Goal: Transaction & Acquisition: Obtain resource

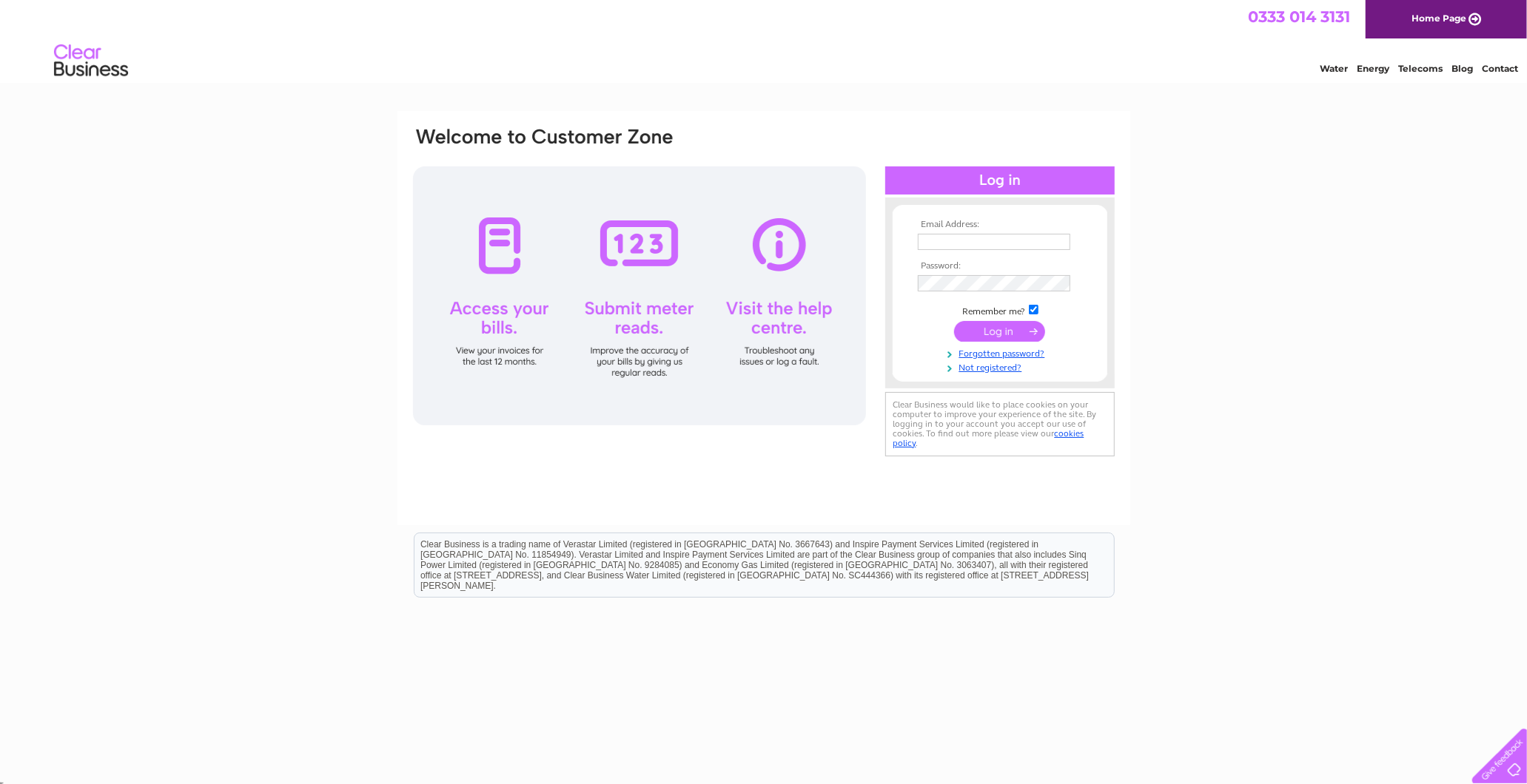
type input "margaret@standardrealestateltd.com"
click at [1008, 329] on input "submit" at bounding box center [999, 331] width 91 height 21
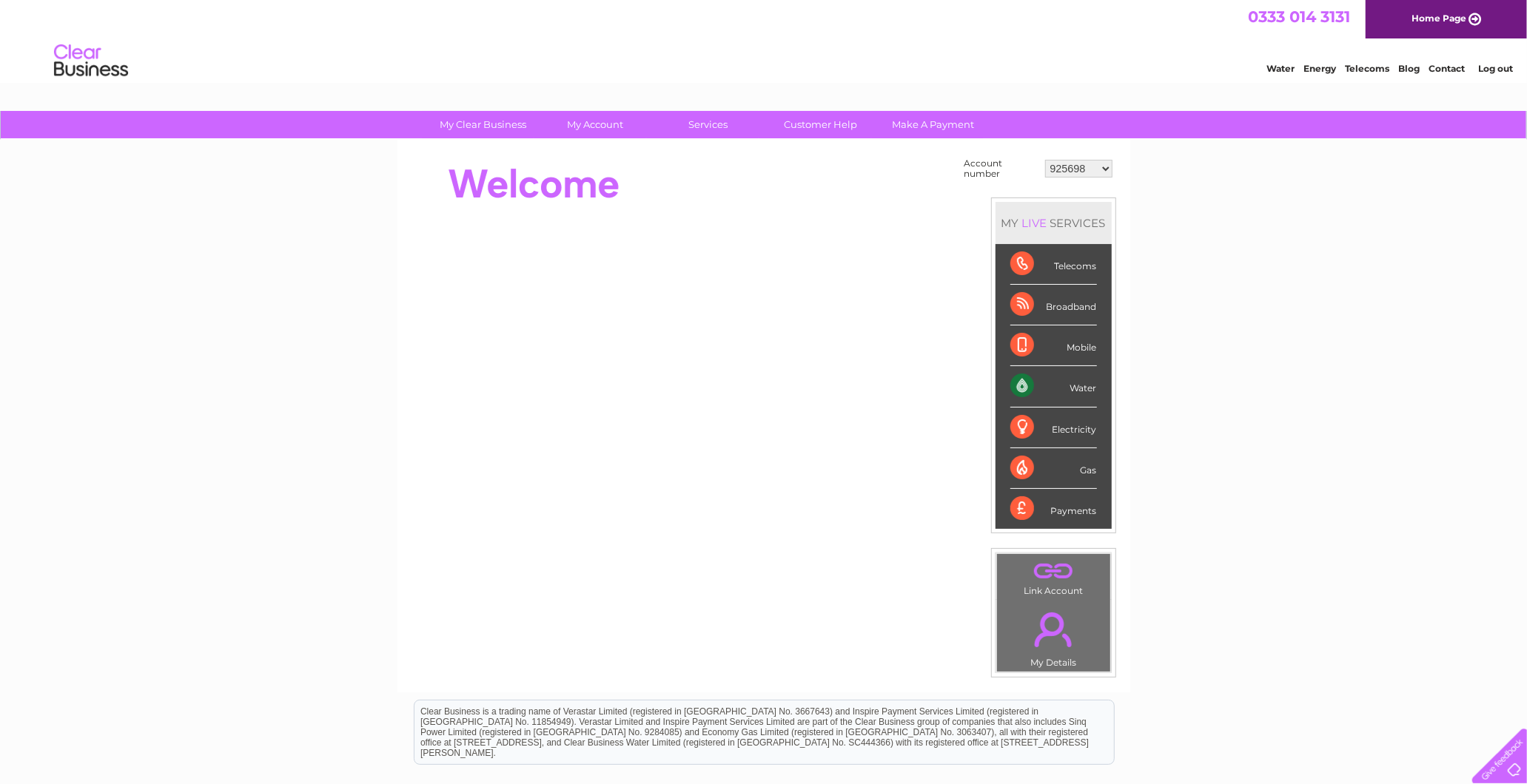
click at [1068, 168] on select "925698 934462 934831 938572 941363 942374 952730 966731 966770 967205 971927 97…" at bounding box center [1079, 169] width 68 height 18
select select "30322877"
click at [1046, 160] on select "925698 934462 934831 938572 941363 942374 952730 966731 966770 967205 971927 97…" at bounding box center [1079, 169] width 68 height 18
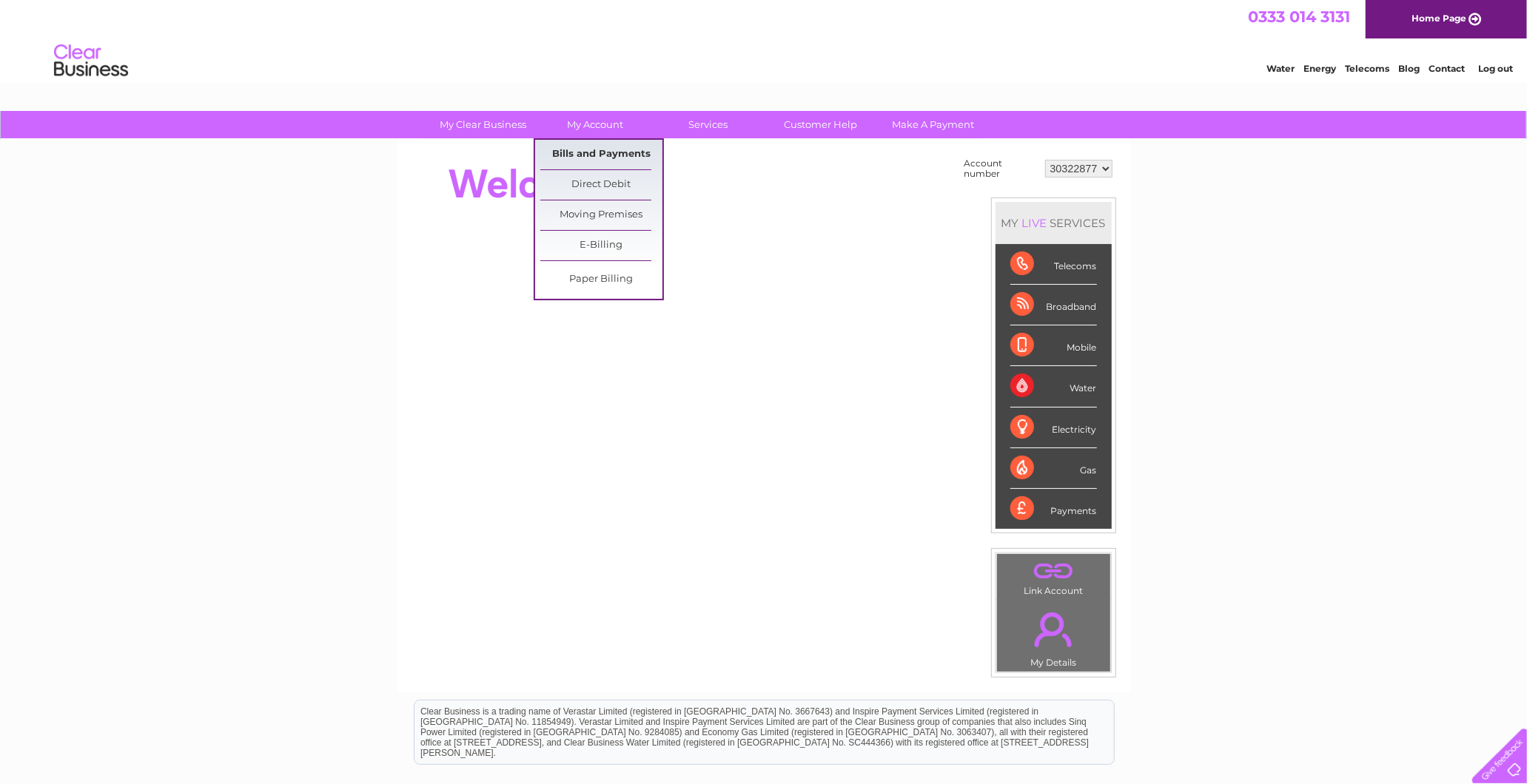
click at [597, 156] on link "Bills and Payments" at bounding box center [601, 154] width 122 height 30
click at [593, 152] on link "Bills and Payments" at bounding box center [601, 154] width 122 height 30
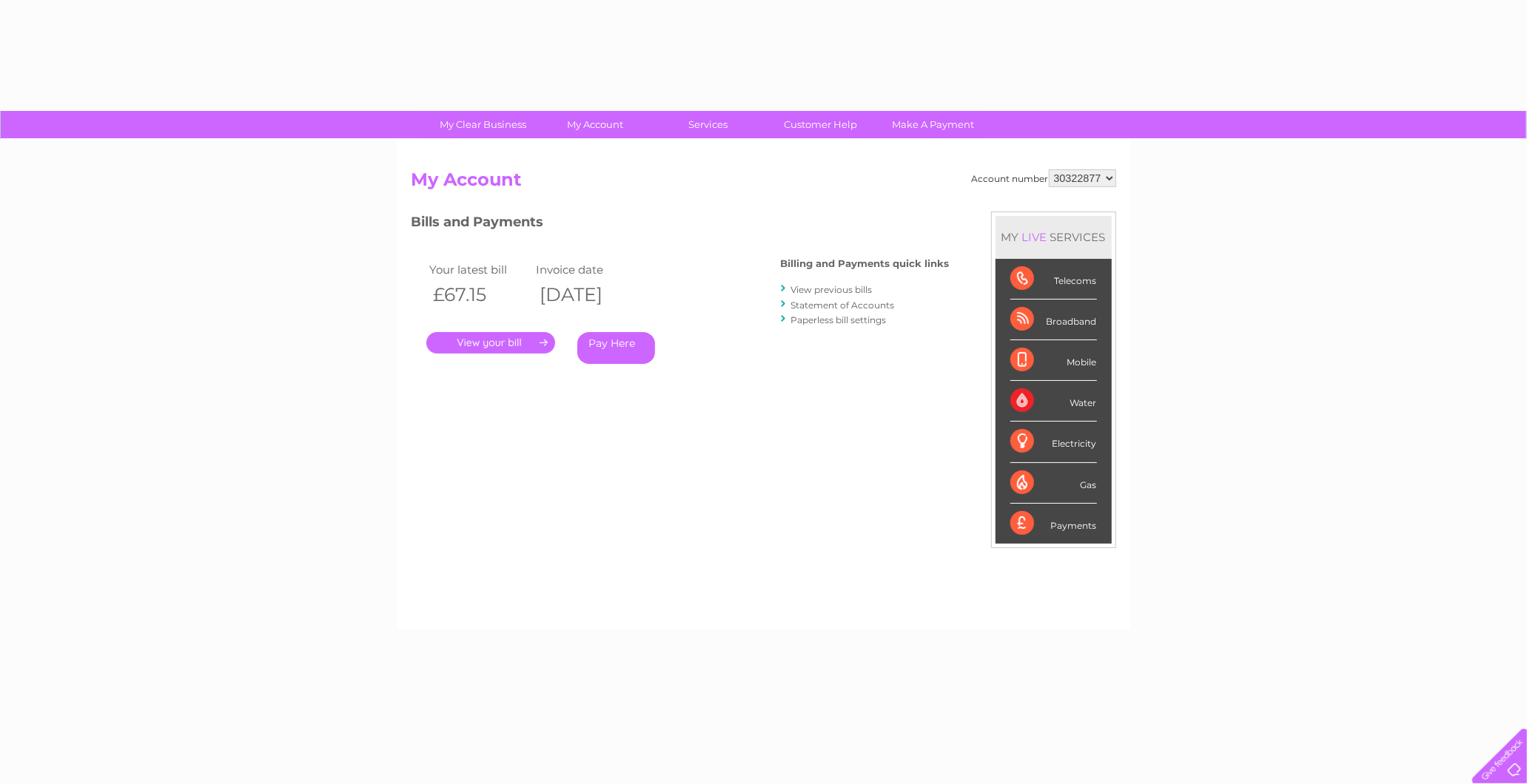
click at [820, 283] on li "View previous bills" at bounding box center [865, 288] width 169 height 15
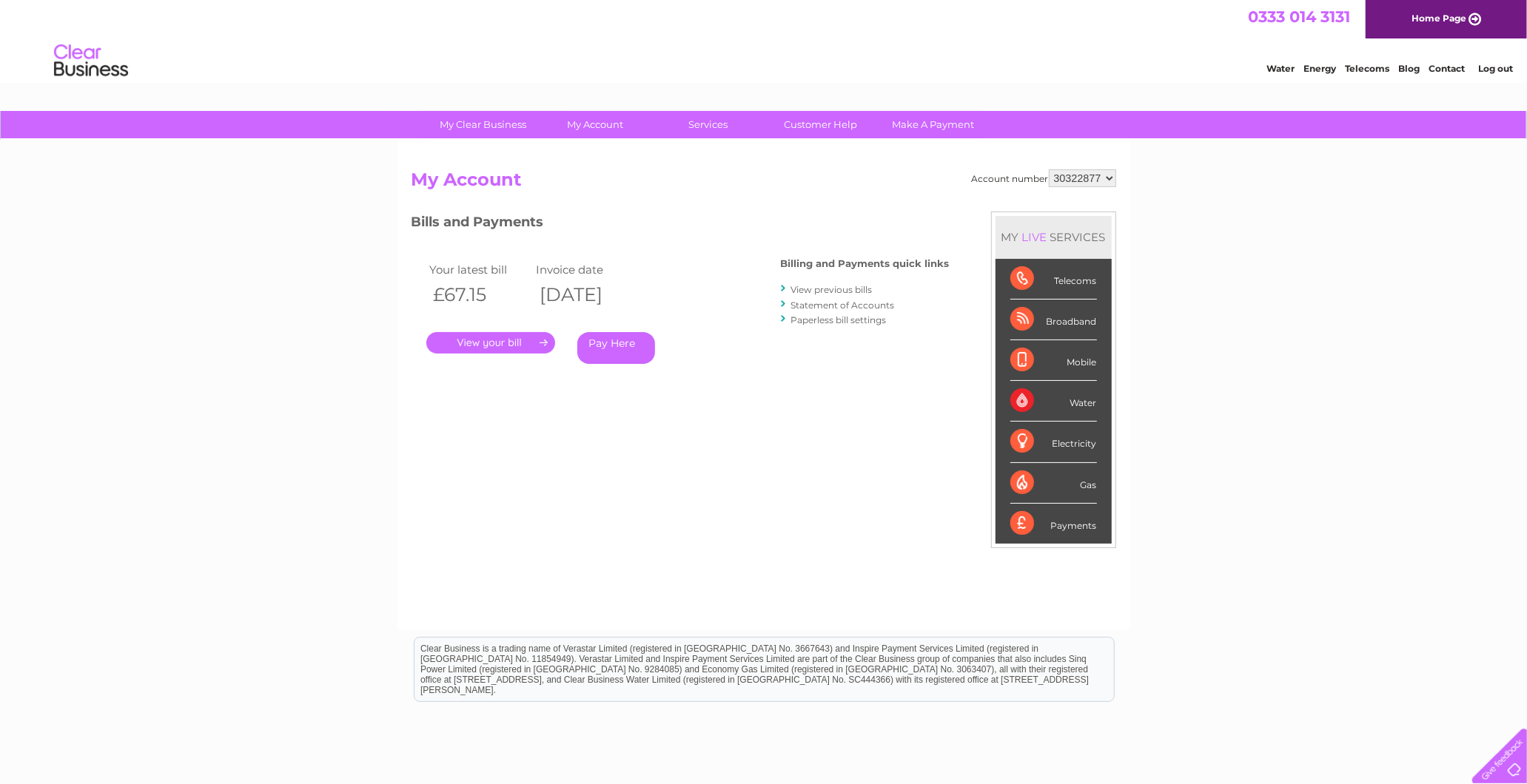
click at [820, 290] on link "View previous bills" at bounding box center [832, 289] width 81 height 11
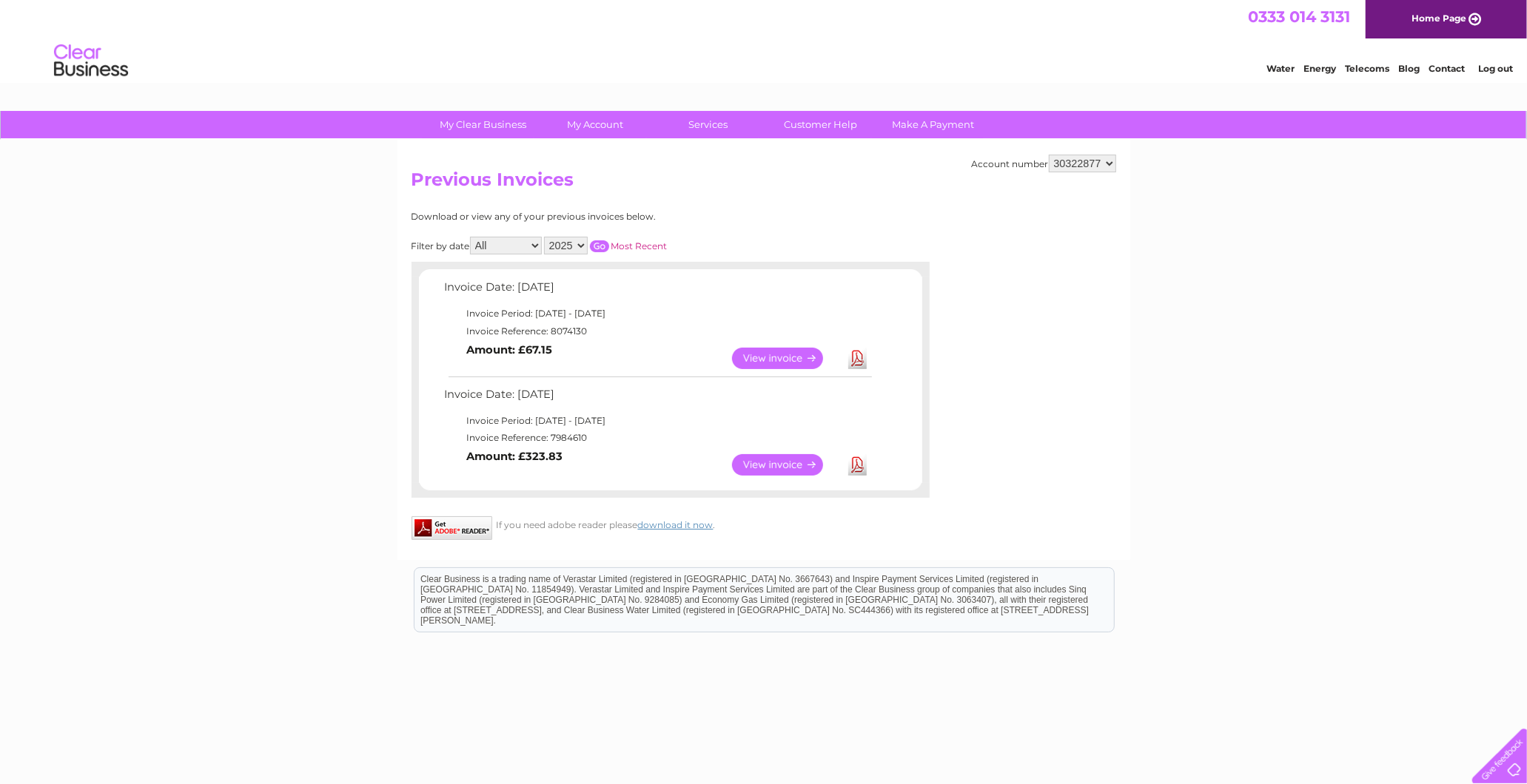
click at [855, 348] on link "Download" at bounding box center [858, 358] width 19 height 21
click at [853, 461] on link "Download" at bounding box center [858, 465] width 19 height 21
click at [492, 243] on select "All August September" at bounding box center [506, 246] width 72 height 18
click at [1090, 163] on select "925698 934462 934831 938572 941363 942374 952730 966731 966770 967205 971927 97…" at bounding box center [1083, 163] width 68 height 18
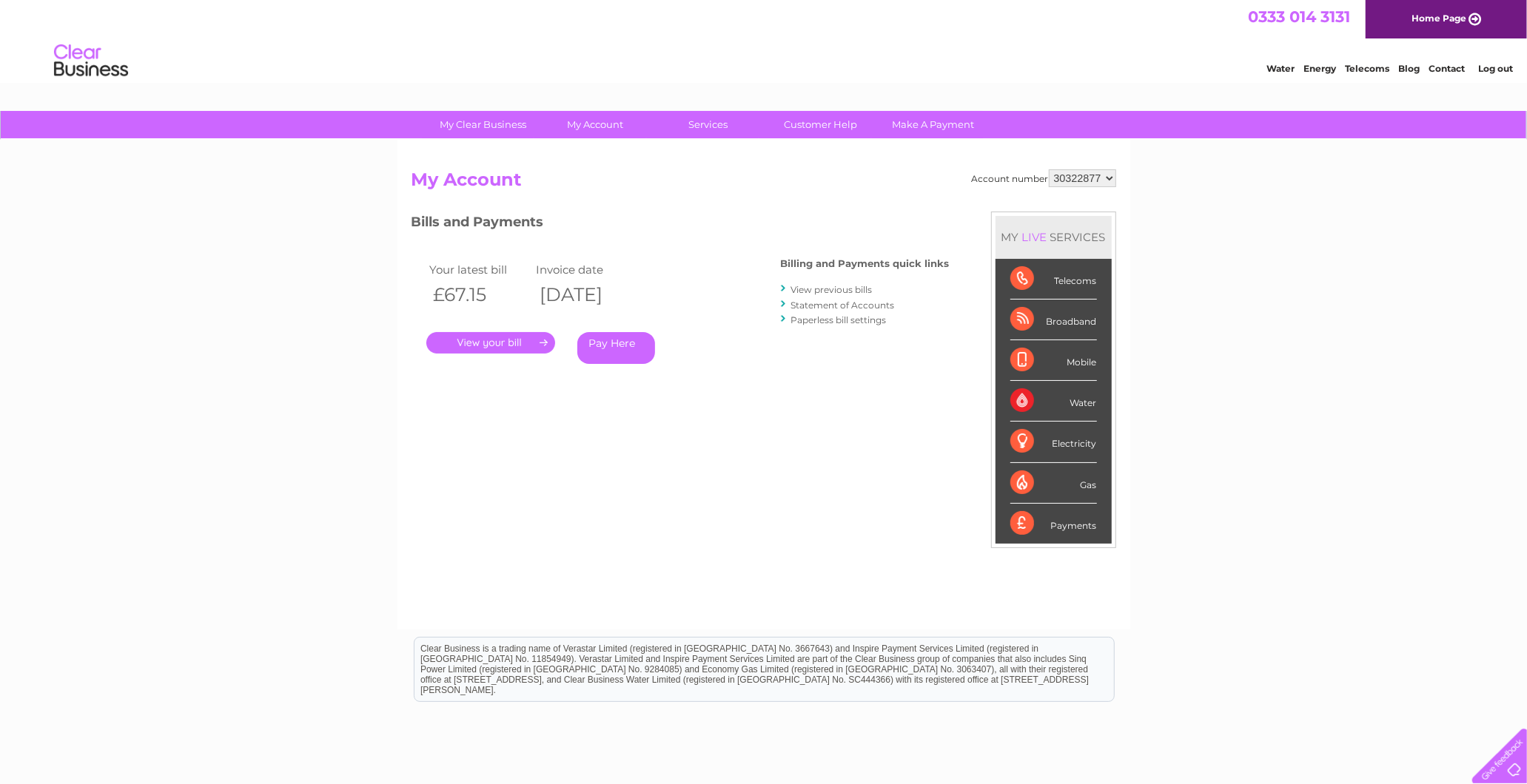
click at [826, 292] on link "View previous bills" at bounding box center [832, 289] width 81 height 11
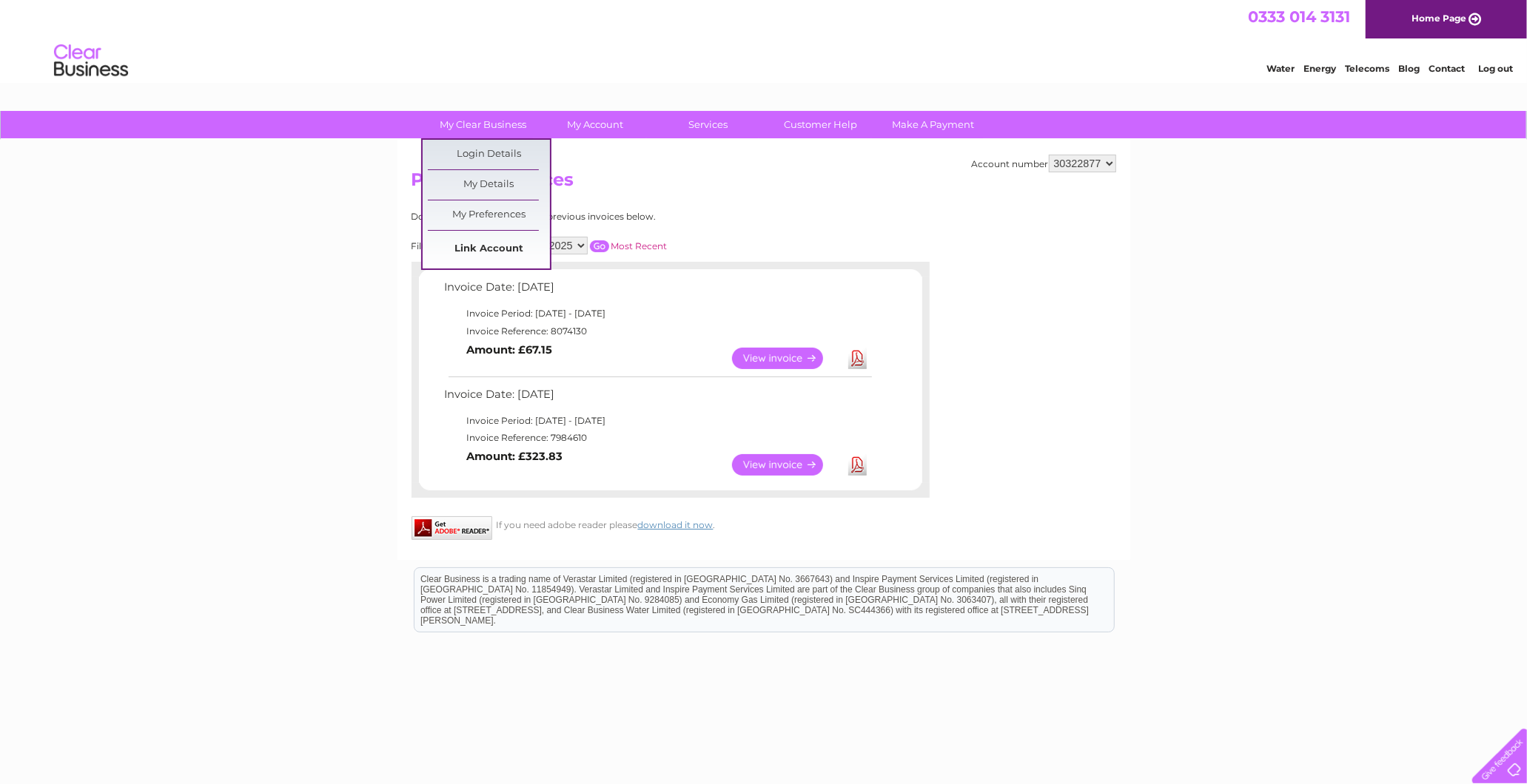
click at [496, 255] on link "Link Account" at bounding box center [489, 249] width 122 height 30
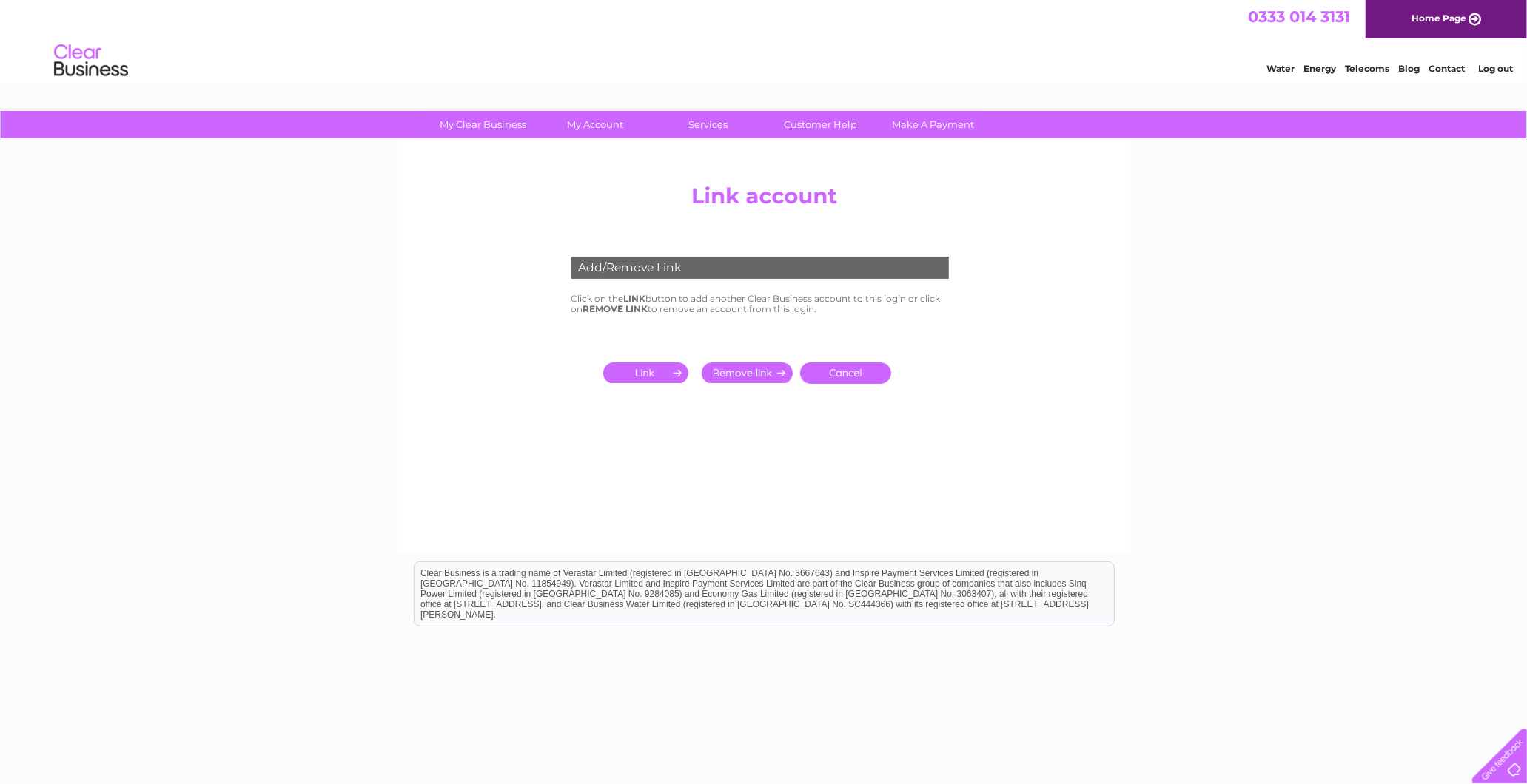
click at [665, 368] on input "submit" at bounding box center [649, 373] width 91 height 21
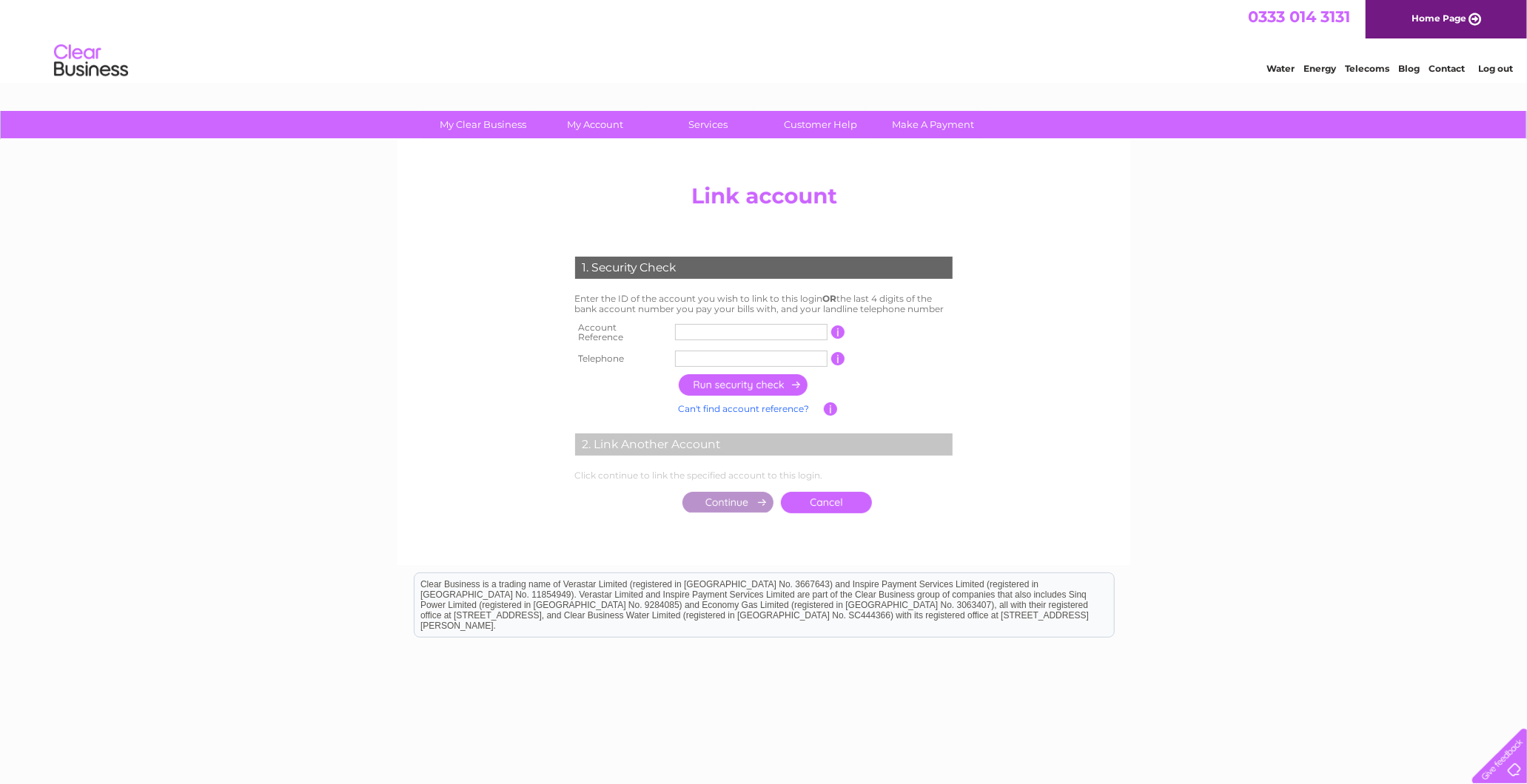
click at [696, 328] on input "text" at bounding box center [751, 332] width 152 height 16
click at [734, 324] on input "text" at bounding box center [751, 332] width 152 height 16
click at [689, 331] on input "text" at bounding box center [751, 332] width 152 height 16
paste input "3"
type input "30311868"
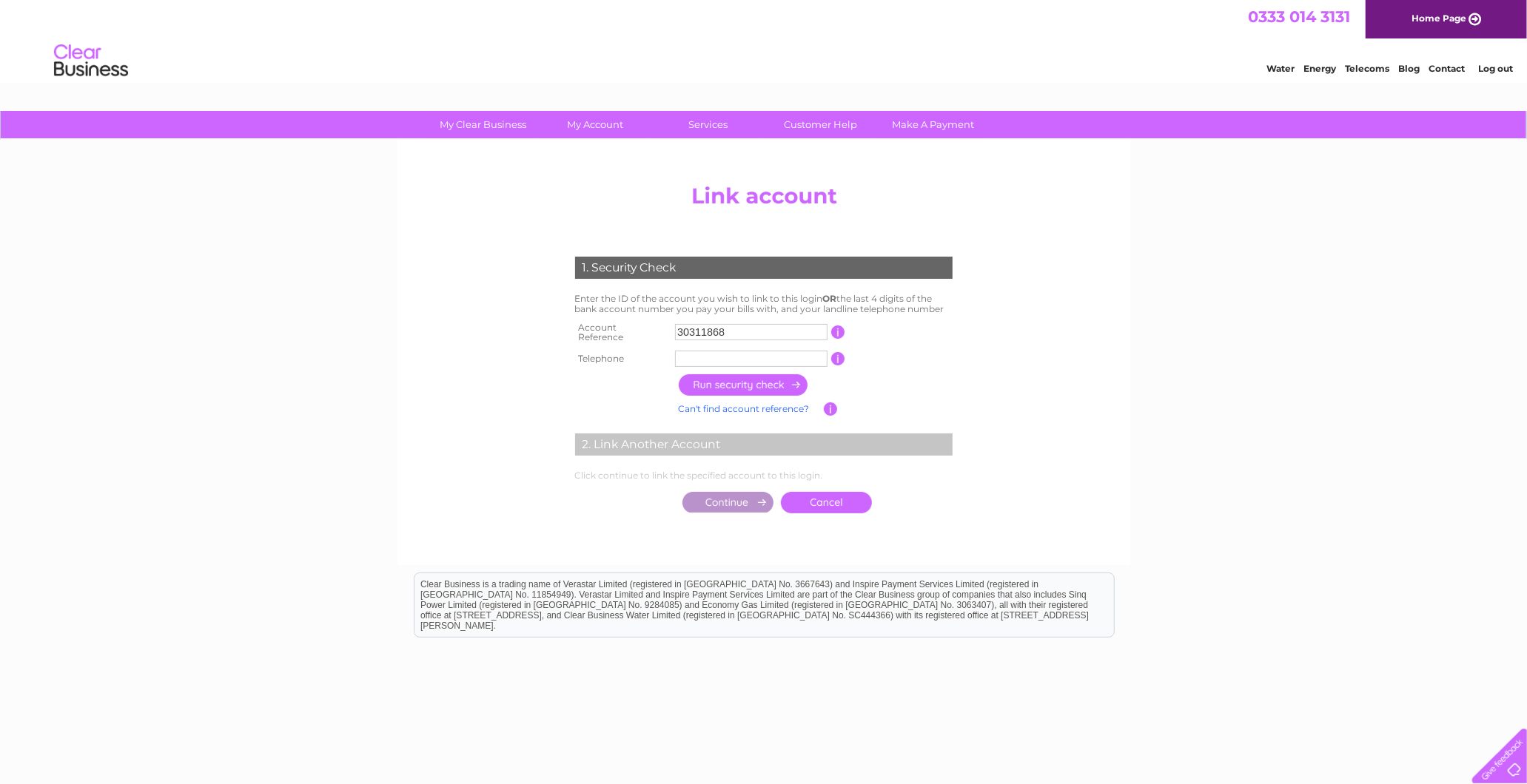
click at [728, 351] on input "text" at bounding box center [751, 359] width 152 height 16
type input "07974538144"
click at [743, 378] on input "button" at bounding box center [744, 384] width 130 height 21
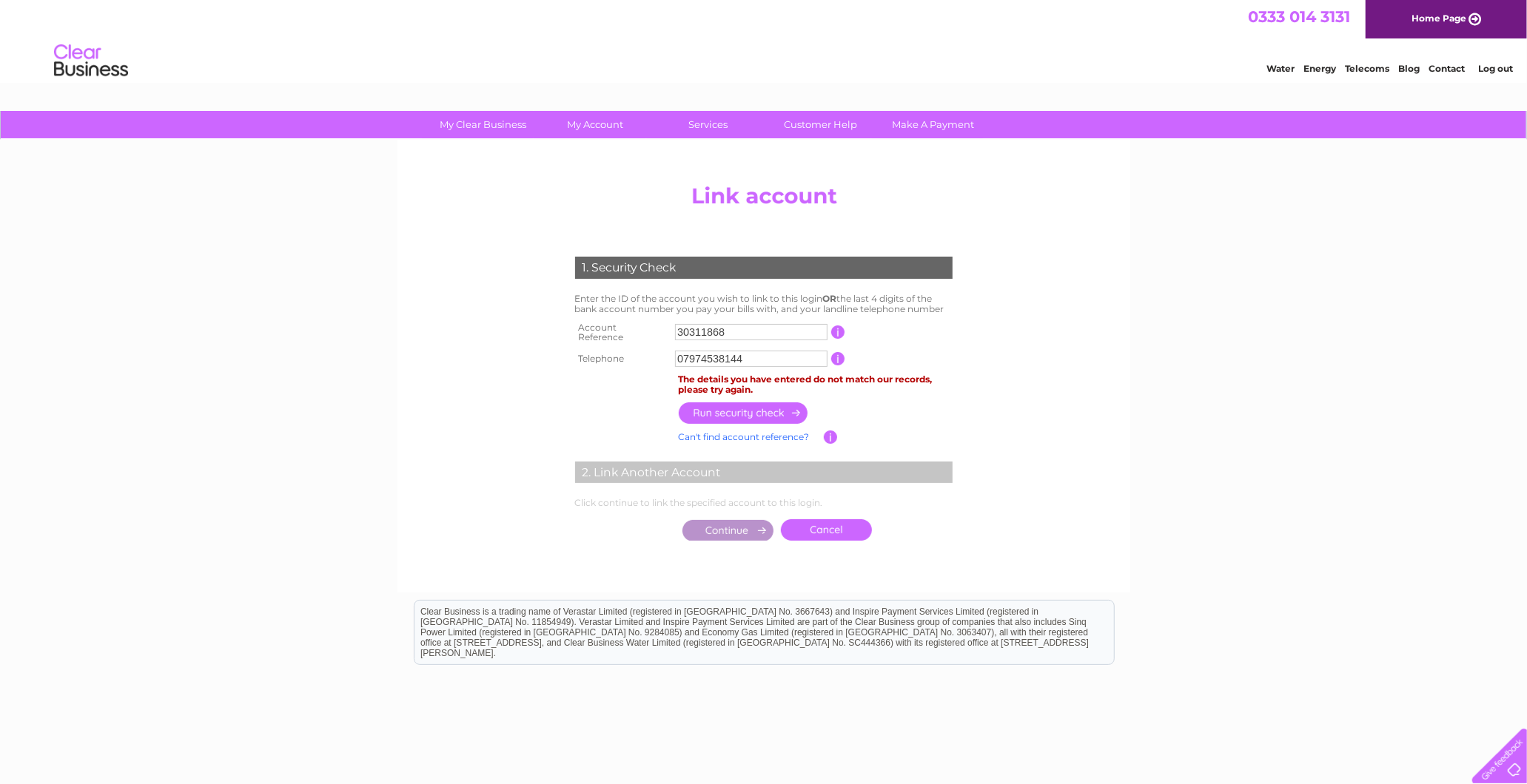
click at [597, 351] on tr "Telephone 07974538144 1 of the landline telephone numbers you have given us" at bounding box center [764, 359] width 385 height 24
type input "07555531923"
click at [754, 406] on input "button" at bounding box center [744, 413] width 130 height 21
drag, startPoint x: 755, startPoint y: 336, endPoint x: 639, endPoint y: 352, distance: 117.1
click at [640, 352] on tbody "Account Reference 30311868 This should appear at the top of your bill and its t…" at bounding box center [764, 345] width 385 height 53
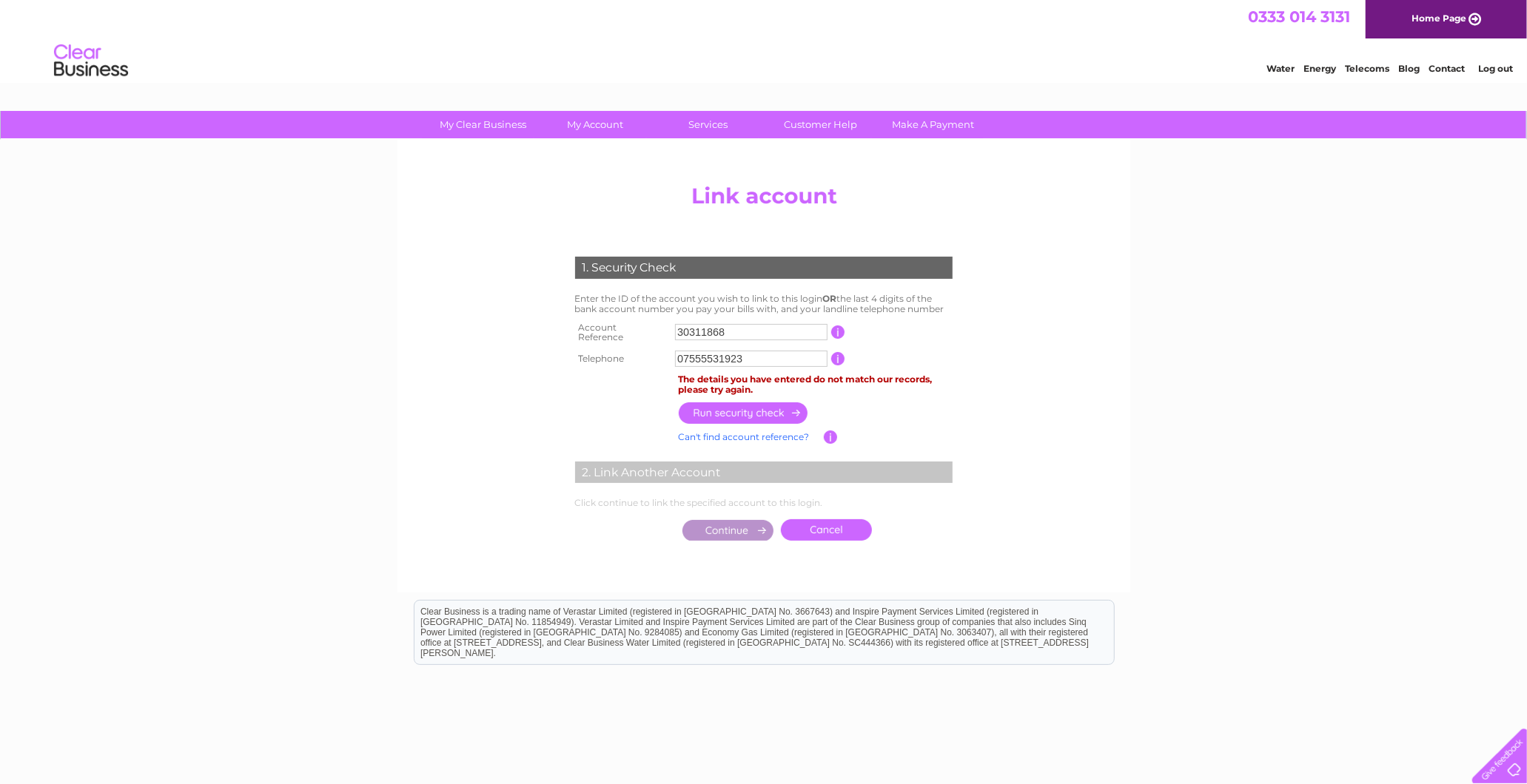
drag, startPoint x: 771, startPoint y: 358, endPoint x: 501, endPoint y: 374, distance: 270.5
click at [501, 374] on center "Add/Remove Link Click on the LINK button to add another Clear Business account …" at bounding box center [764, 377] width 705 height 401
type input "07881620180"
click at [746, 402] on input "button" at bounding box center [744, 413] width 130 height 21
click at [756, 389] on div "The details you have entered do not match our records, please try again." at bounding box center [816, 384] width 274 height 21
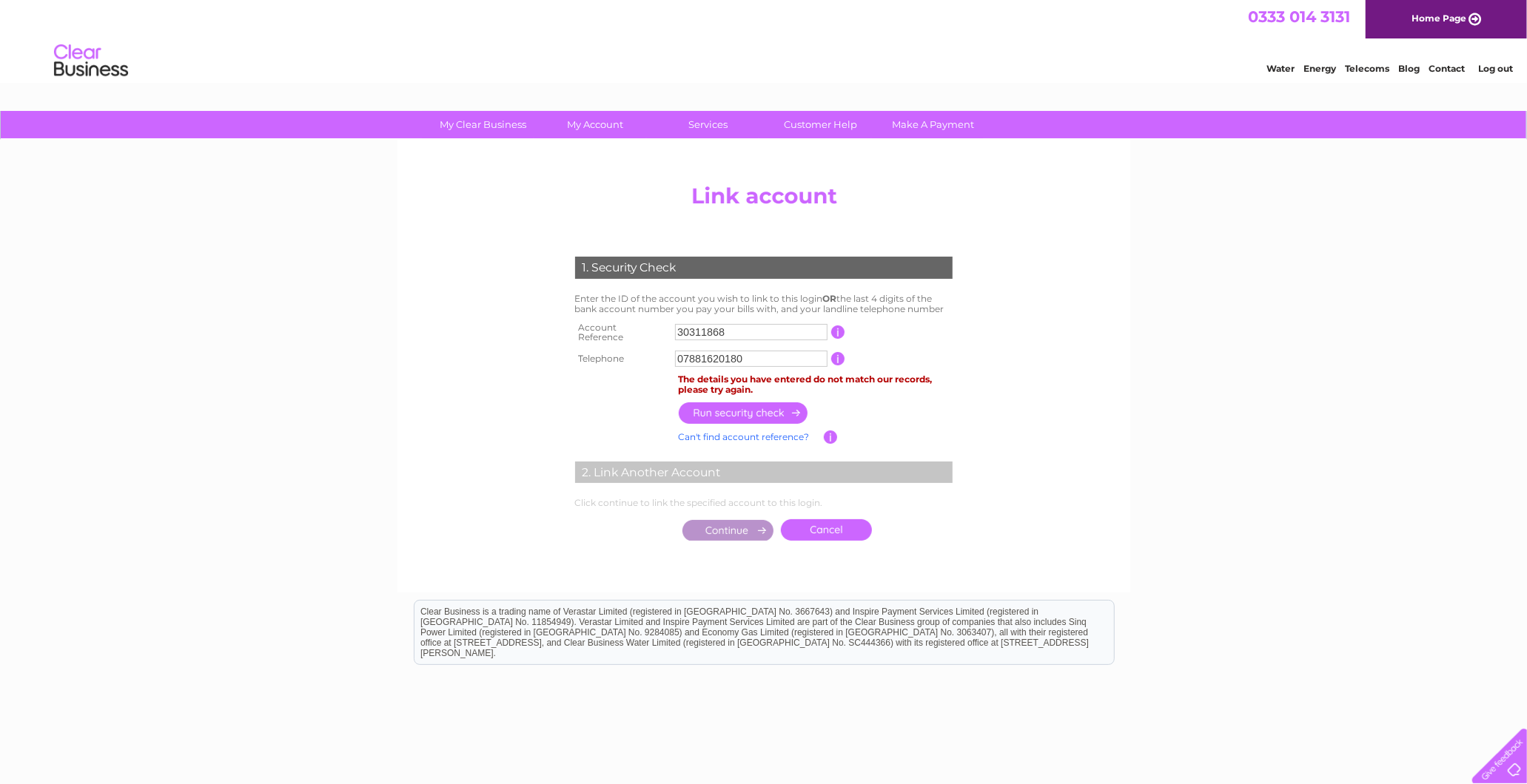
click at [766, 399] on td at bounding box center [815, 413] width 281 height 29
click at [768, 402] on input "button" at bounding box center [744, 413] width 130 height 21
click at [756, 402] on input "button" at bounding box center [744, 413] width 130 height 21
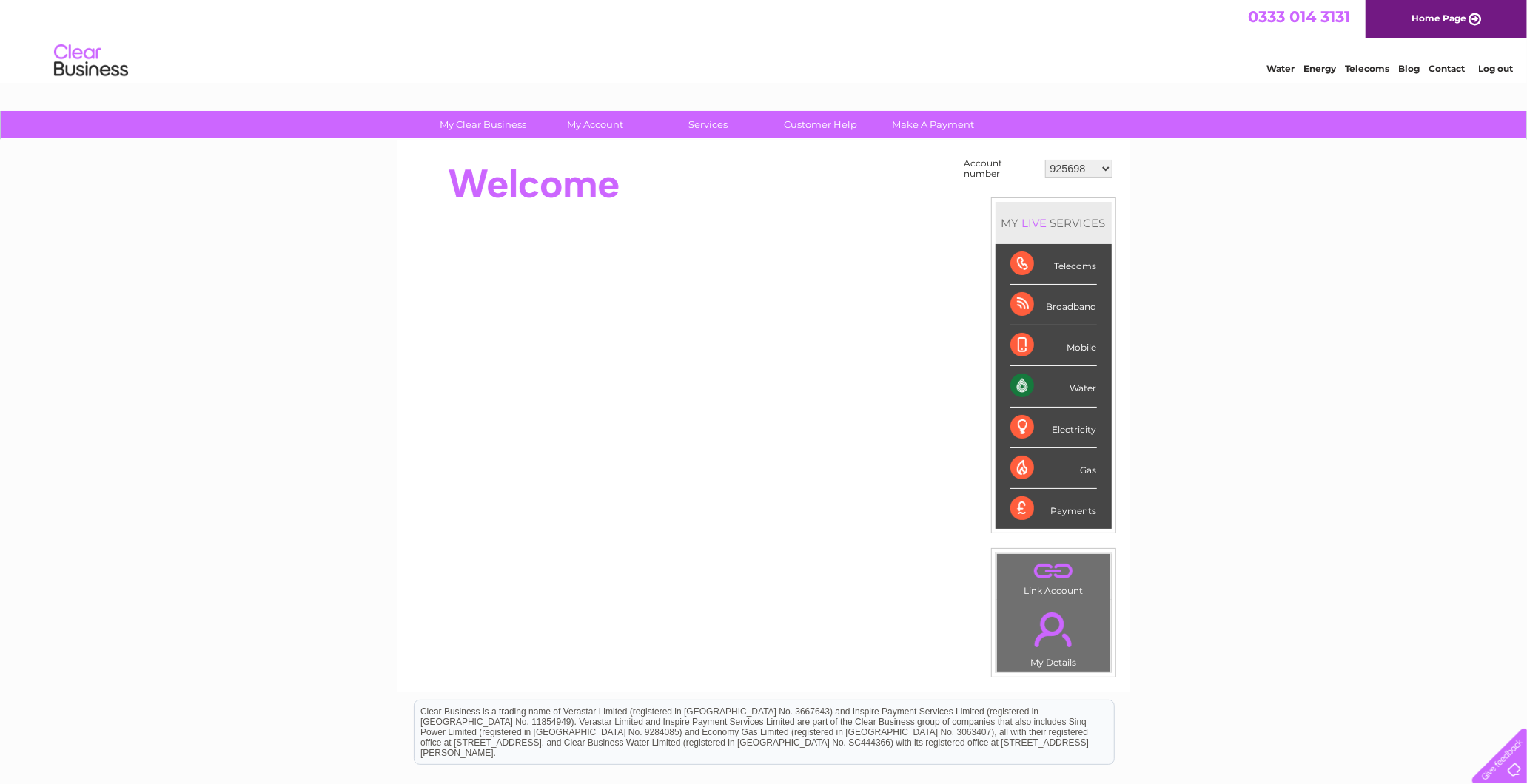
click at [1106, 169] on select "925698 934462 934831 938572 941363 942374 952730 966731 966770 967205 971927 97…" at bounding box center [1079, 169] width 68 height 18
click at [1091, 157] on td "925698 934462 934831 938572 941363 942374 952730 966731 966770 967205 971927 97…" at bounding box center [1078, 169] width 75 height 28
click at [1084, 172] on select "925698 934462 934831 938572 941363 942374 952730 966731 966770 967205 971927 97…" at bounding box center [1079, 169] width 68 height 18
select select "30315559"
click at [1046, 160] on select "925698 934462 934831 938572 941363 942374 952730 966731 966770 967205 971927 97…" at bounding box center [1079, 169] width 68 height 18
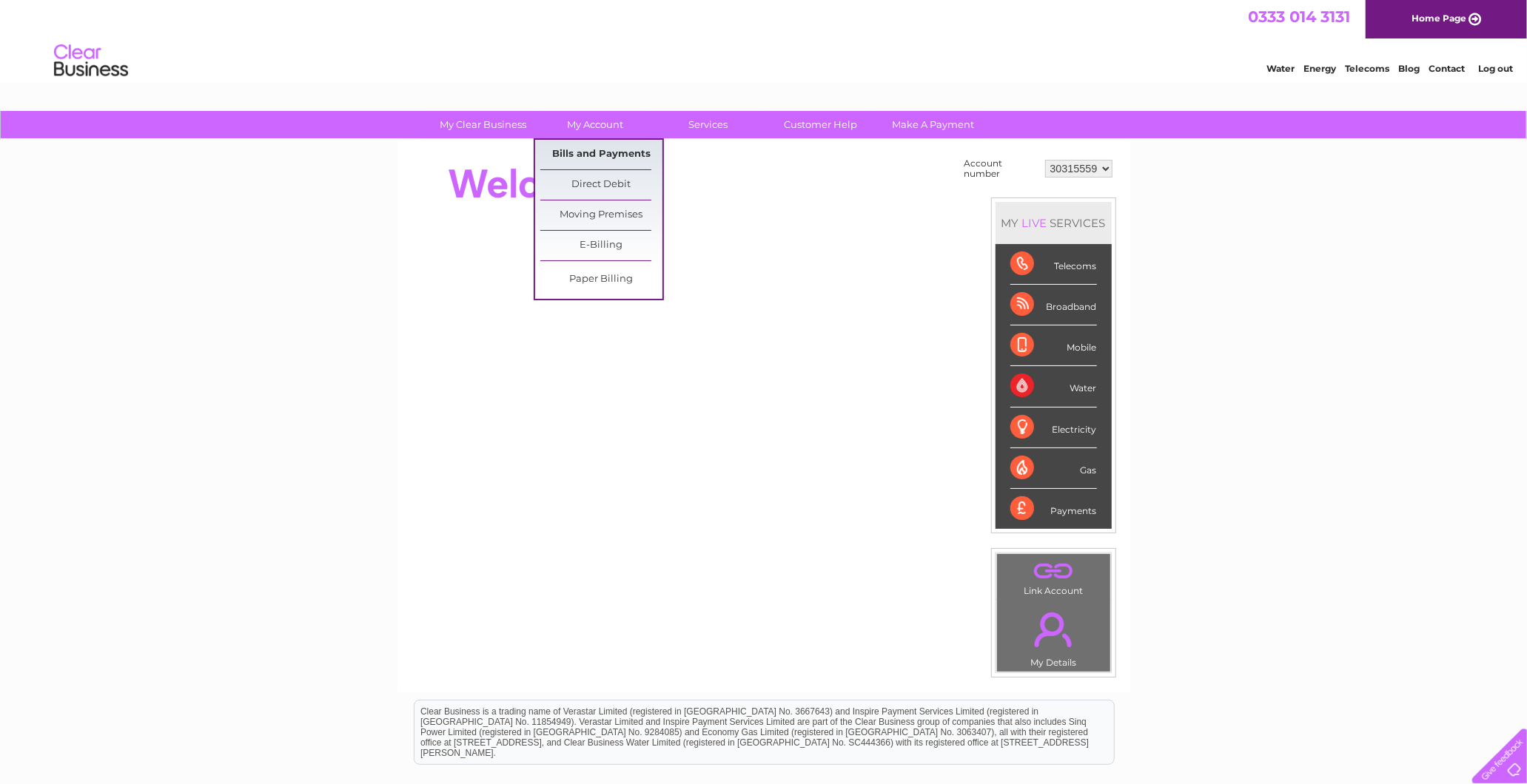
click at [581, 152] on link "Bills and Payments" at bounding box center [601, 154] width 122 height 30
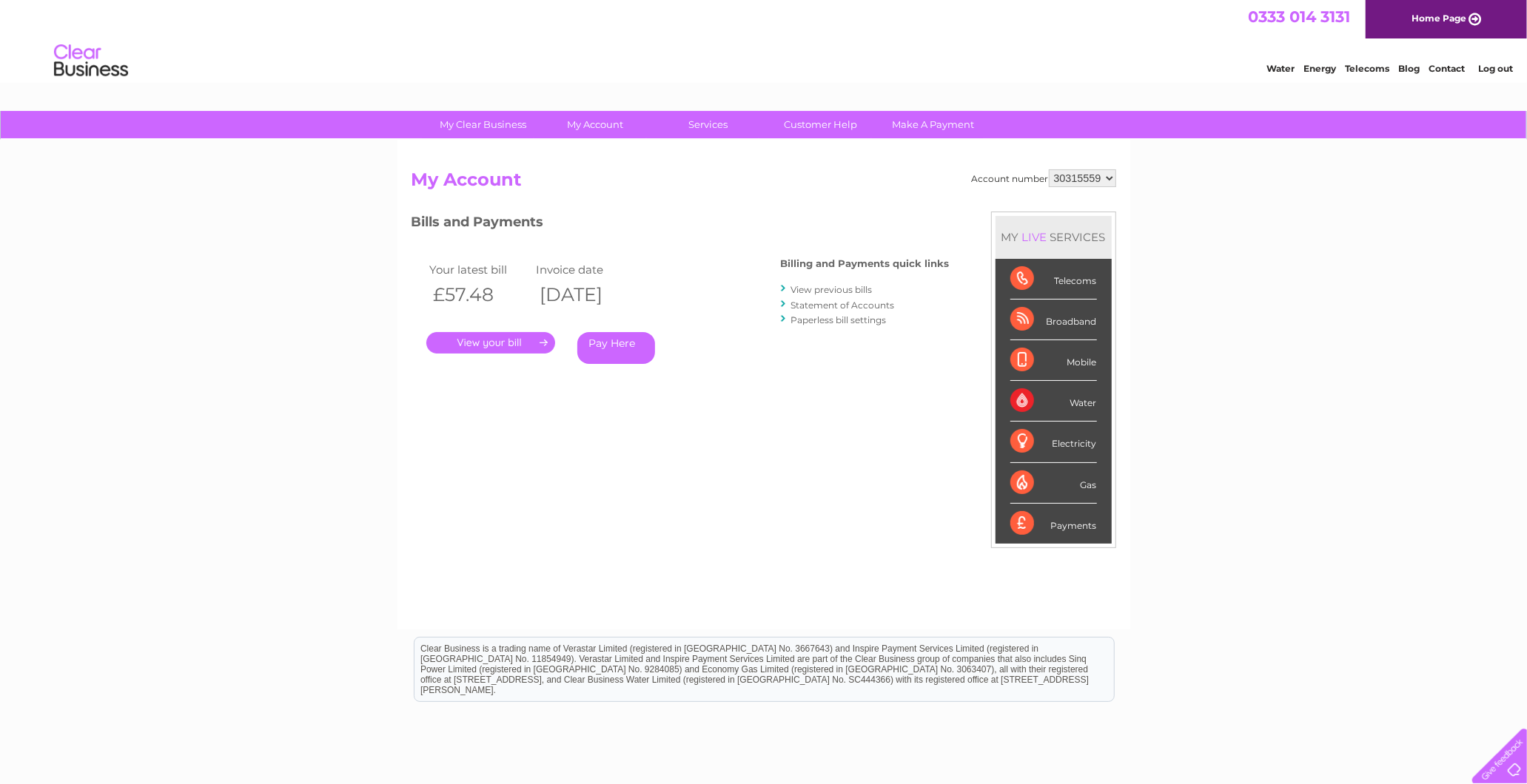
click at [815, 287] on link "View previous bills" at bounding box center [832, 289] width 81 height 11
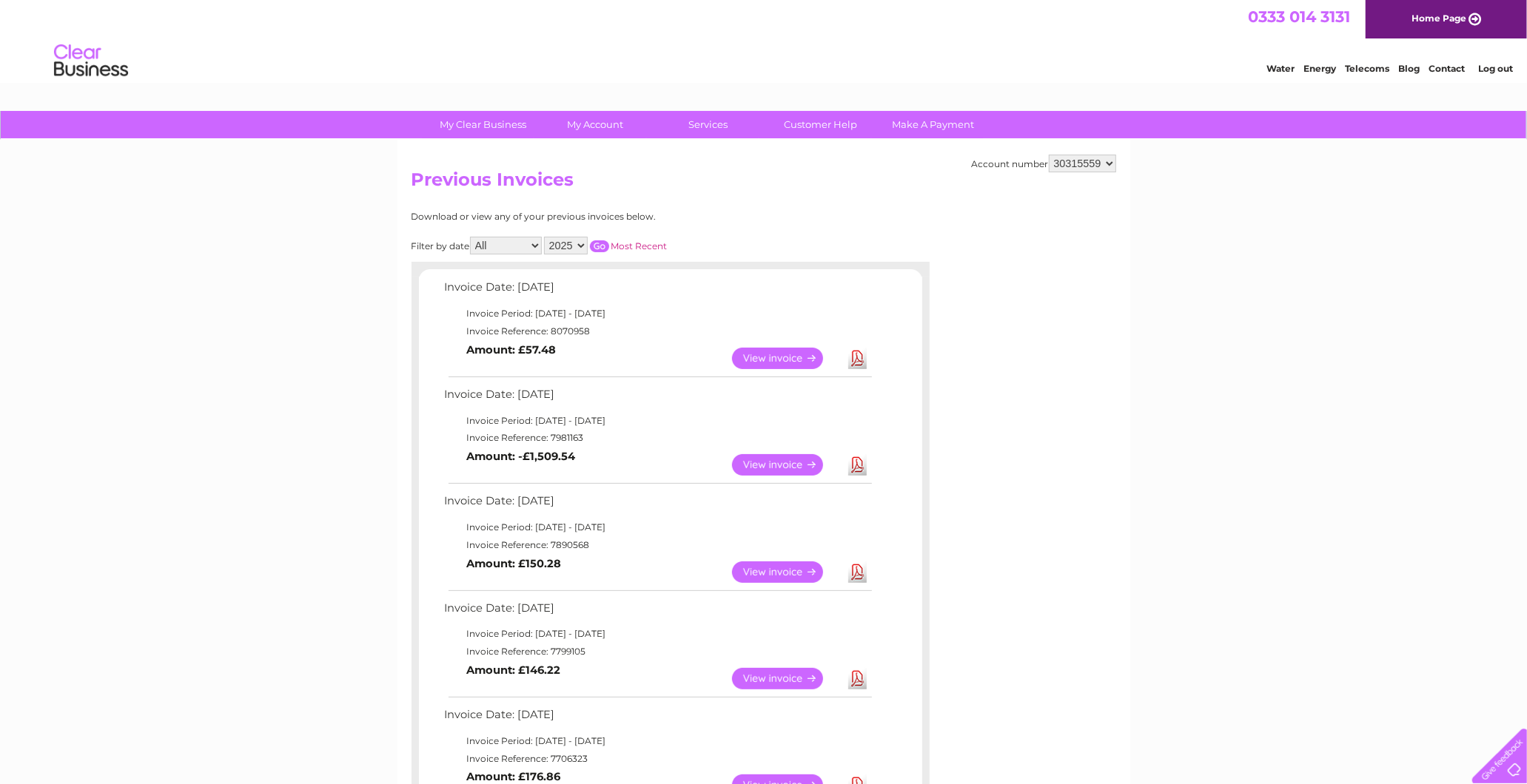
click at [856, 358] on link "Download" at bounding box center [858, 358] width 19 height 21
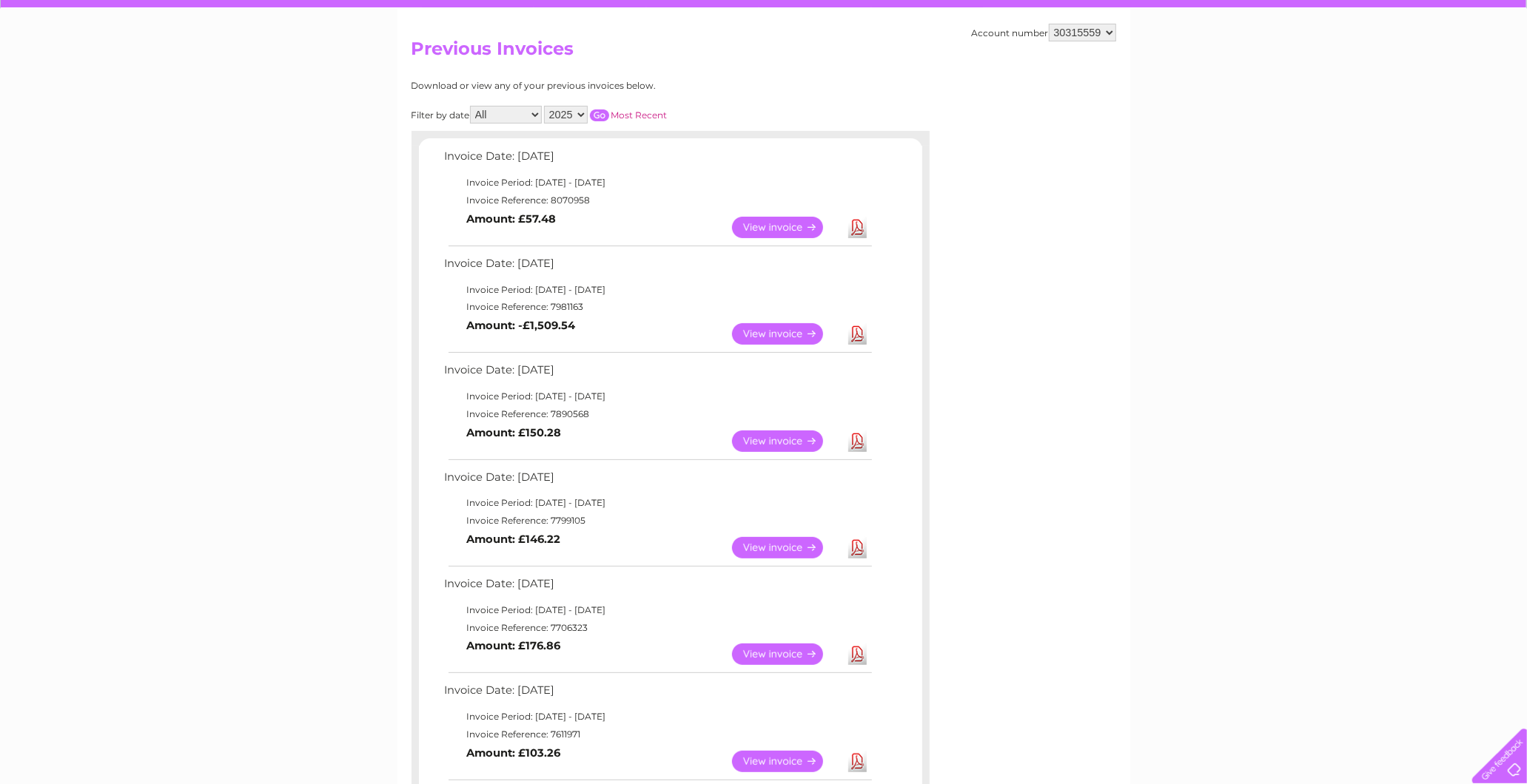
scroll to position [164, 0]
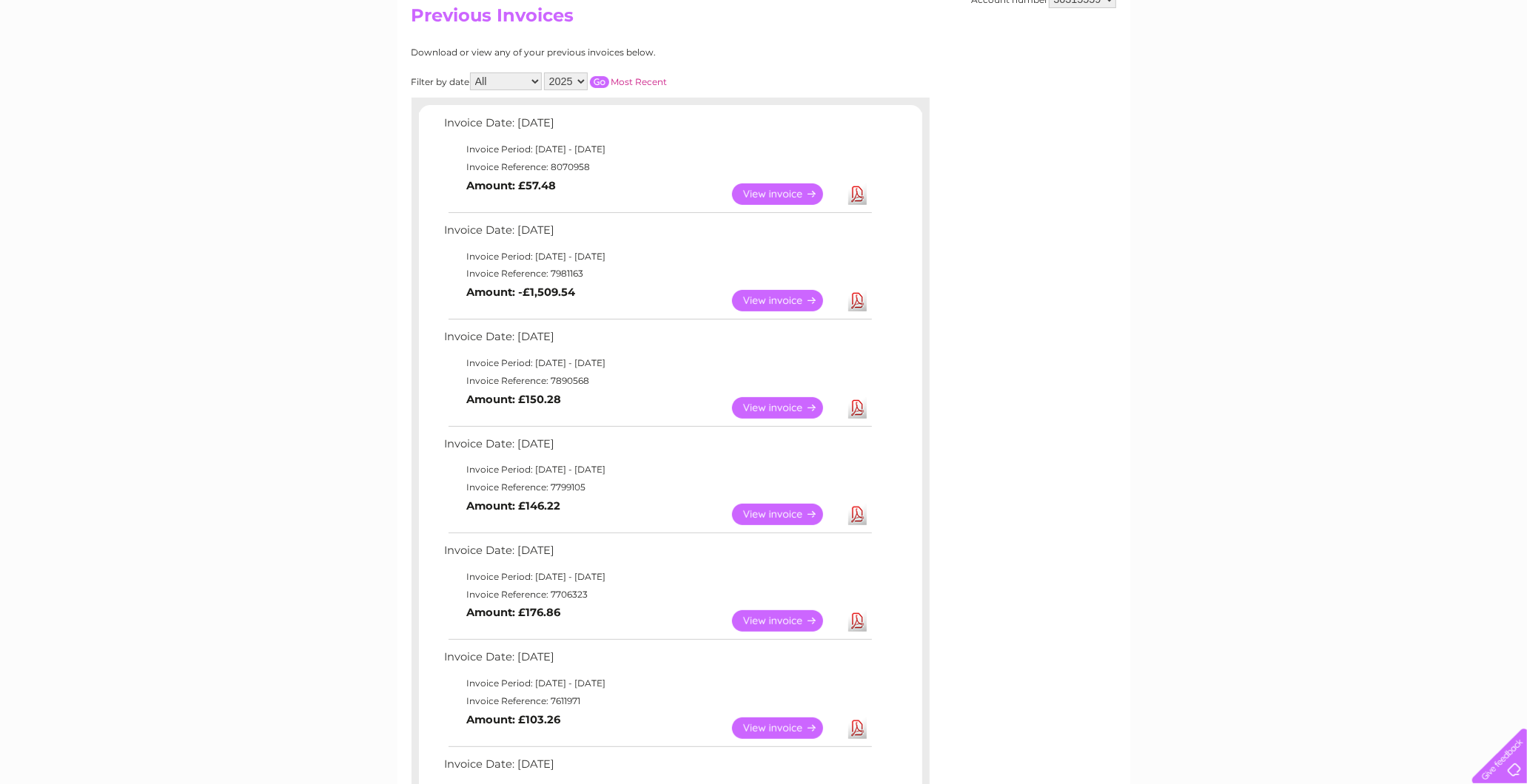
click at [861, 302] on link "Download" at bounding box center [858, 300] width 19 height 21
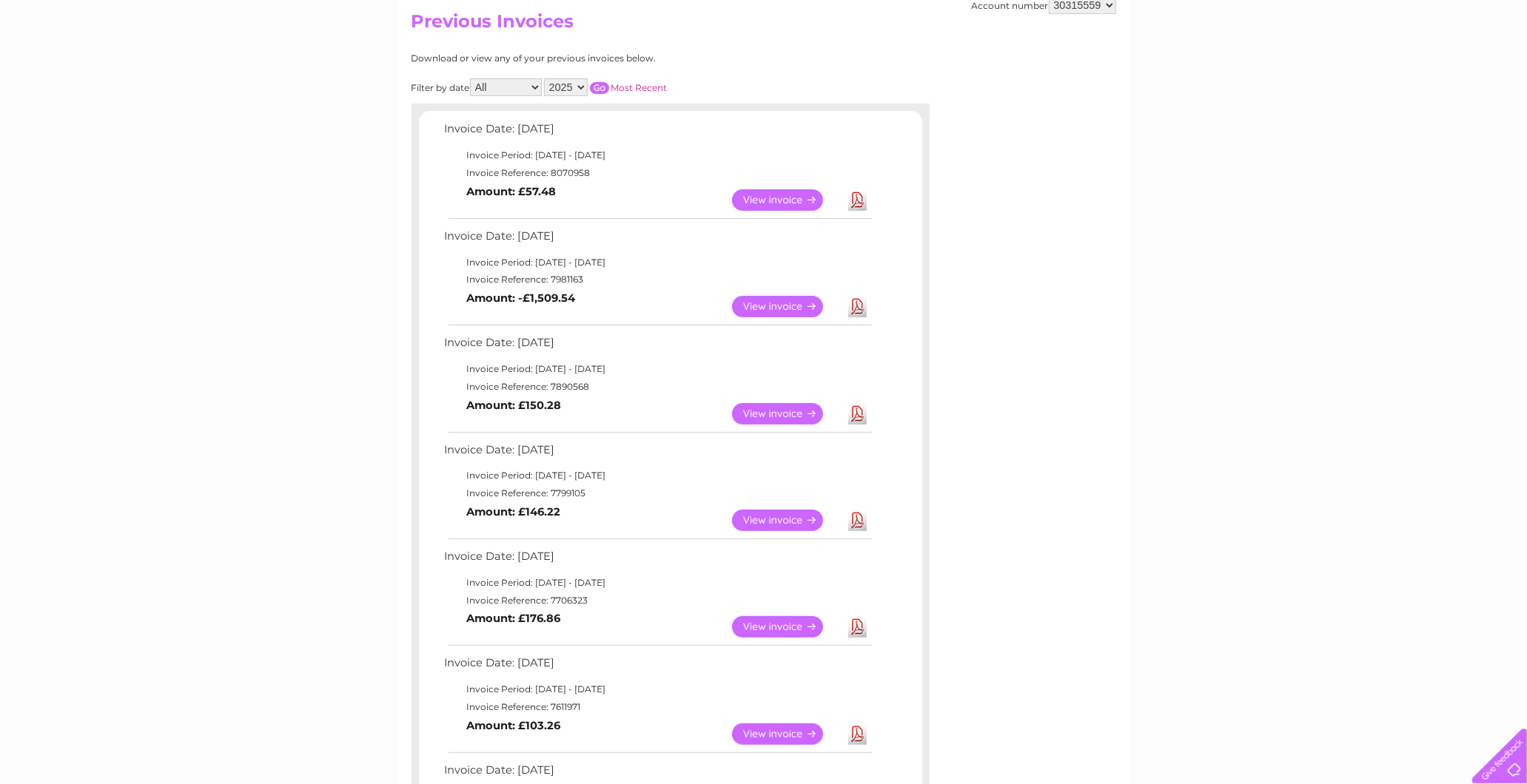
scroll to position [0, 0]
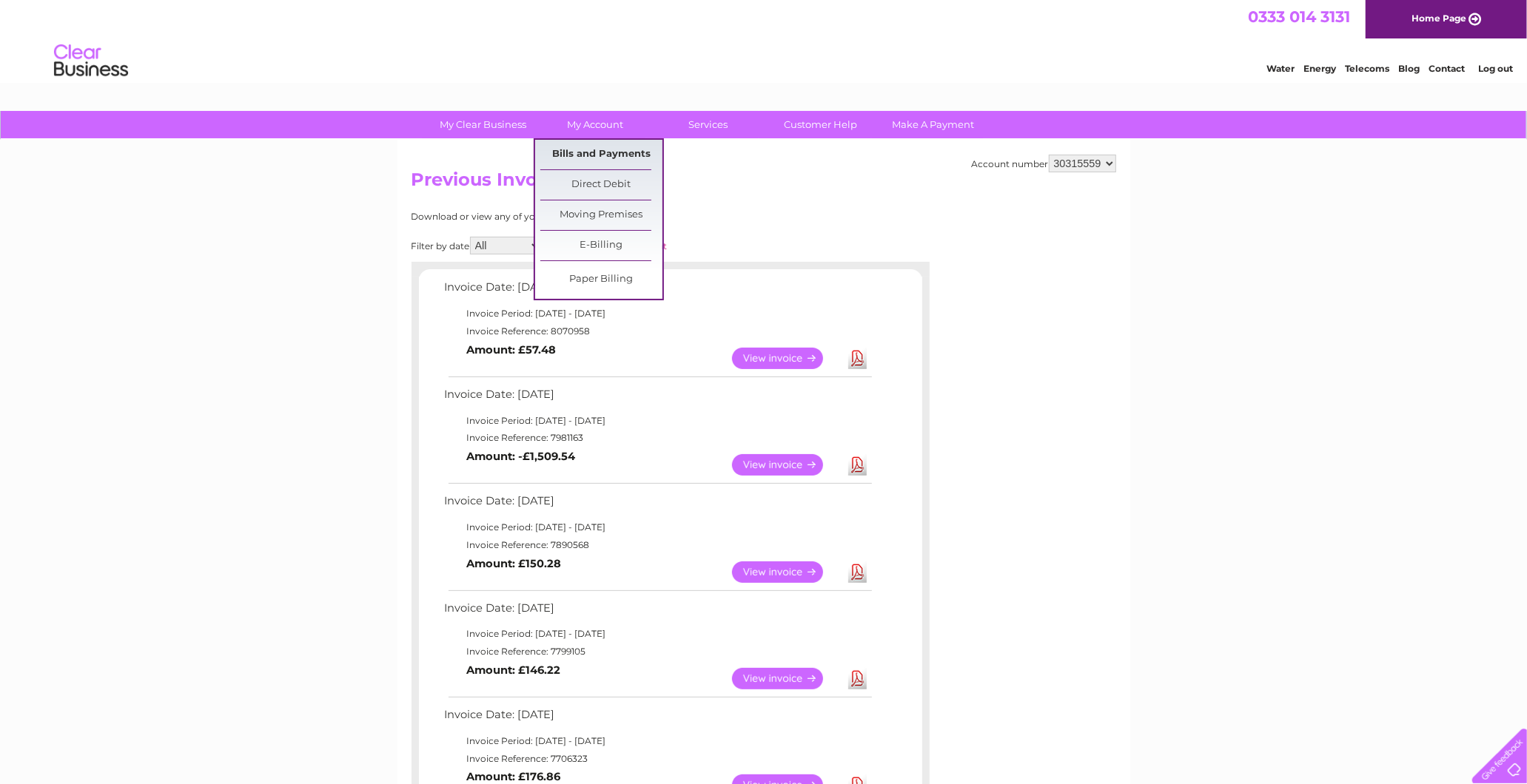
click at [588, 154] on link "Bills and Payments" at bounding box center [601, 154] width 122 height 30
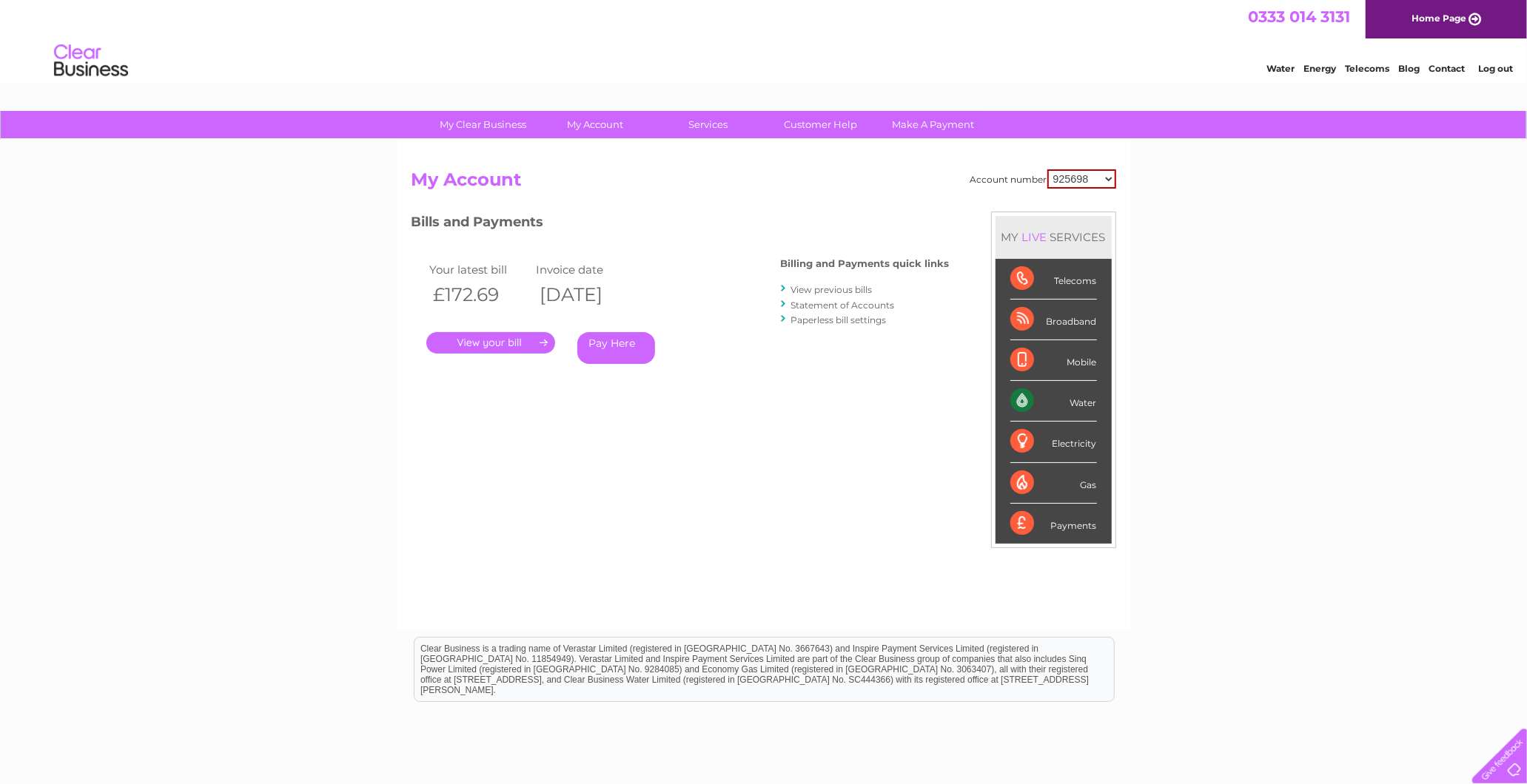
click at [1089, 175] on select "925698 934462 934831 938572 941363 942374 952730 966731 966770 967205 971927 97…" at bounding box center [1082, 179] width 69 height 19
select select "30315559"
click at [1048, 169] on select "925698 934462 934831 938572 941363 942374 952730 966731 966770 967205 971927 97…" at bounding box center [1082, 179] width 69 height 19
click at [862, 303] on link "Statement of Accounts" at bounding box center [843, 305] width 104 height 11
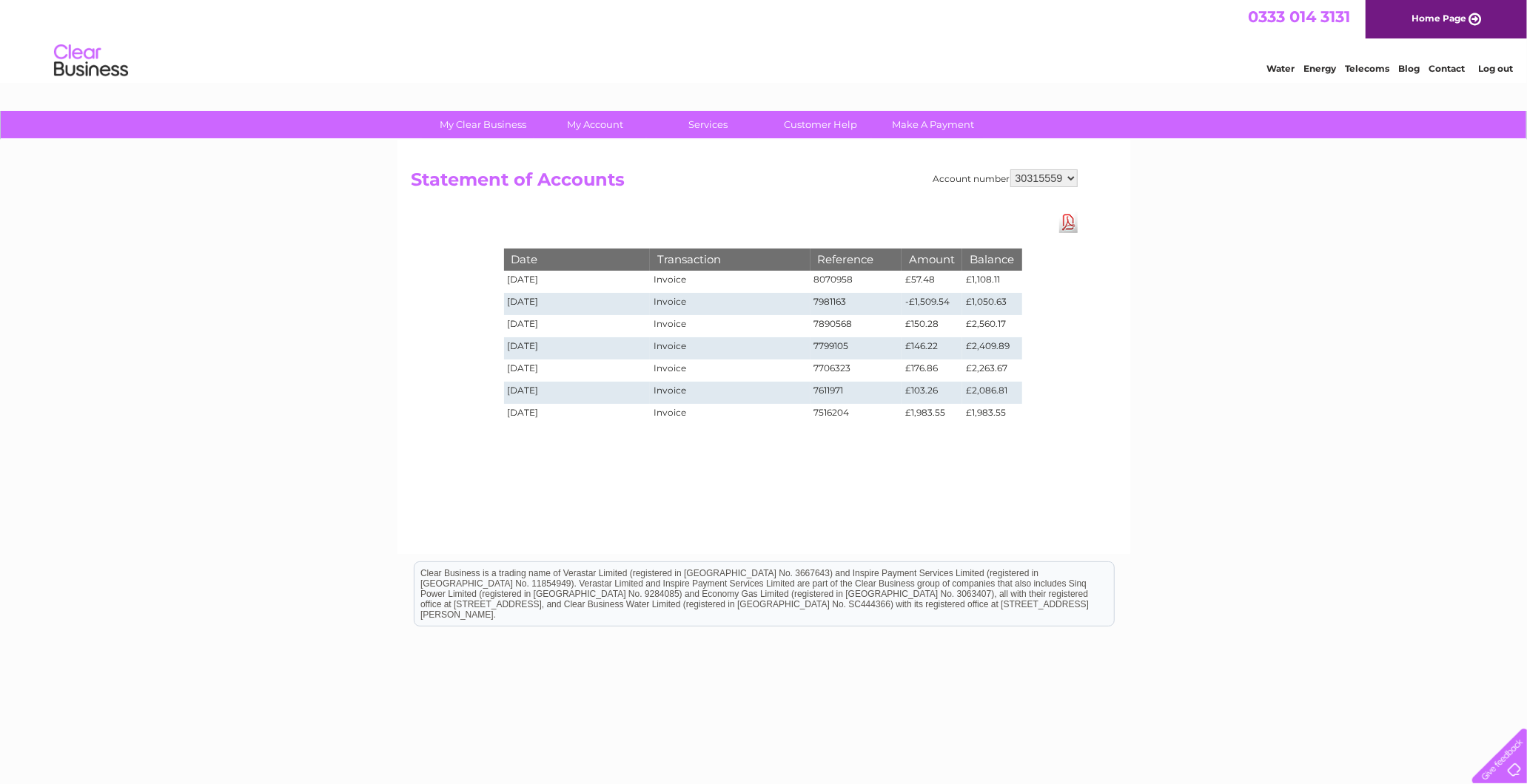
click at [1071, 221] on link "Download Pdf" at bounding box center [1069, 222] width 19 height 21
click at [1023, 180] on select "925698 934462 934831 938572 941363 942374 952730 966731 966770 967205 971927 97…" at bounding box center [1044, 178] width 68 height 18
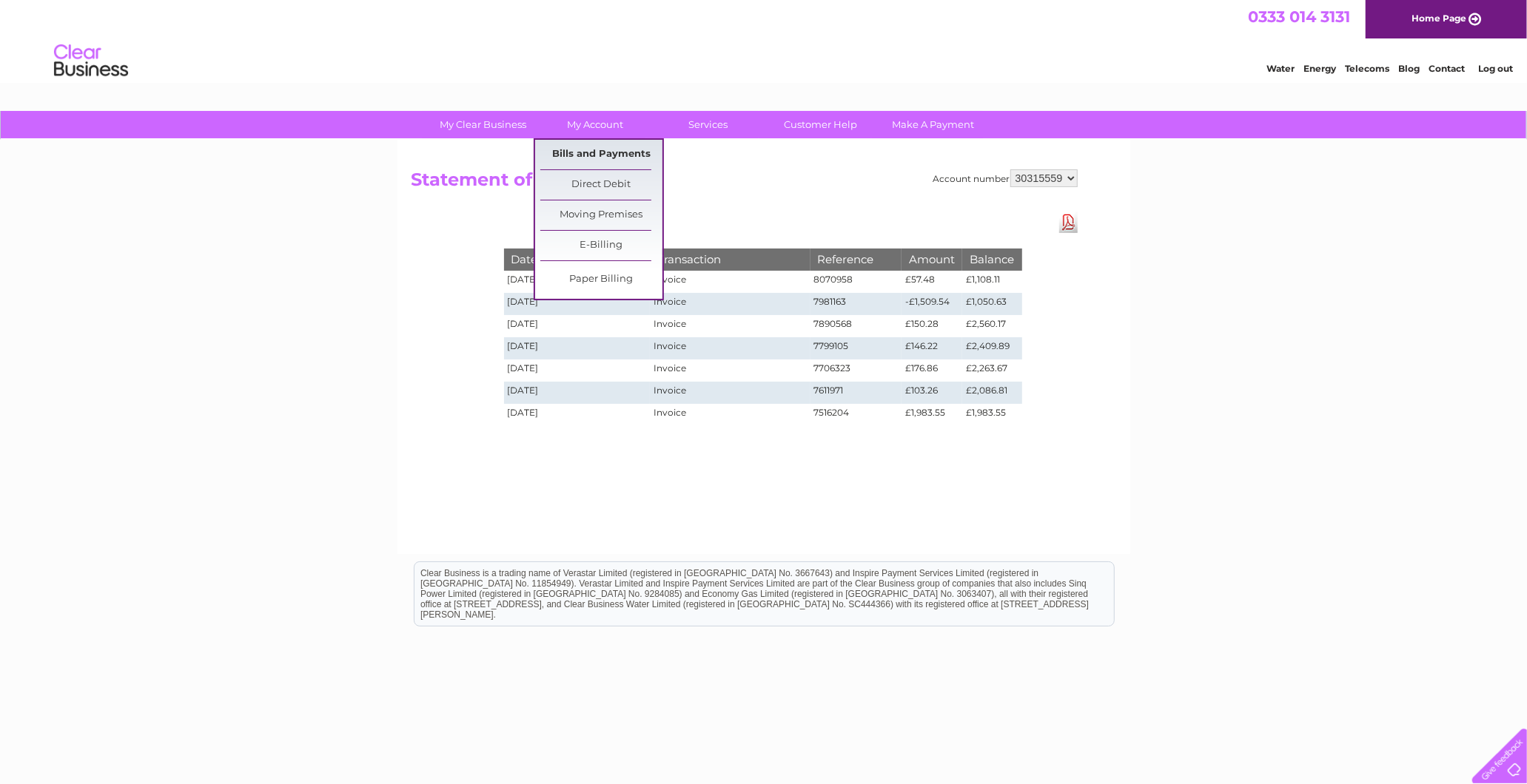
click at [611, 144] on link "Bills and Payments" at bounding box center [601, 154] width 122 height 30
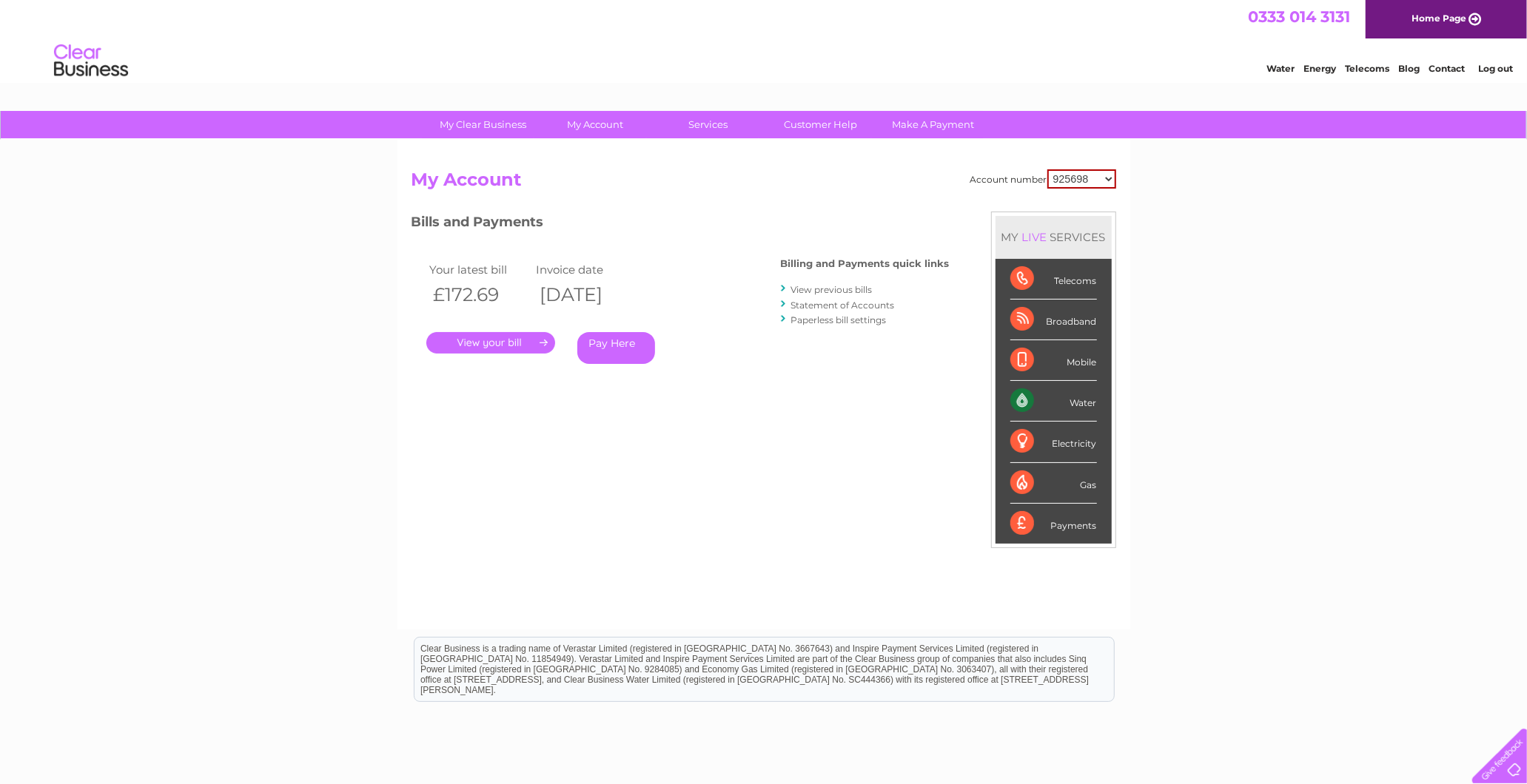
click at [1060, 181] on select "925698 934462 934831 938572 941363 942374 952730 966731 966770 967205 971927 97…" at bounding box center [1082, 179] width 69 height 19
select select "30315559"
click at [1048, 169] on select "925698 934462 934831 938572 941363 942374 952730 966731 966770 967205 971927 97…" at bounding box center [1082, 179] width 69 height 19
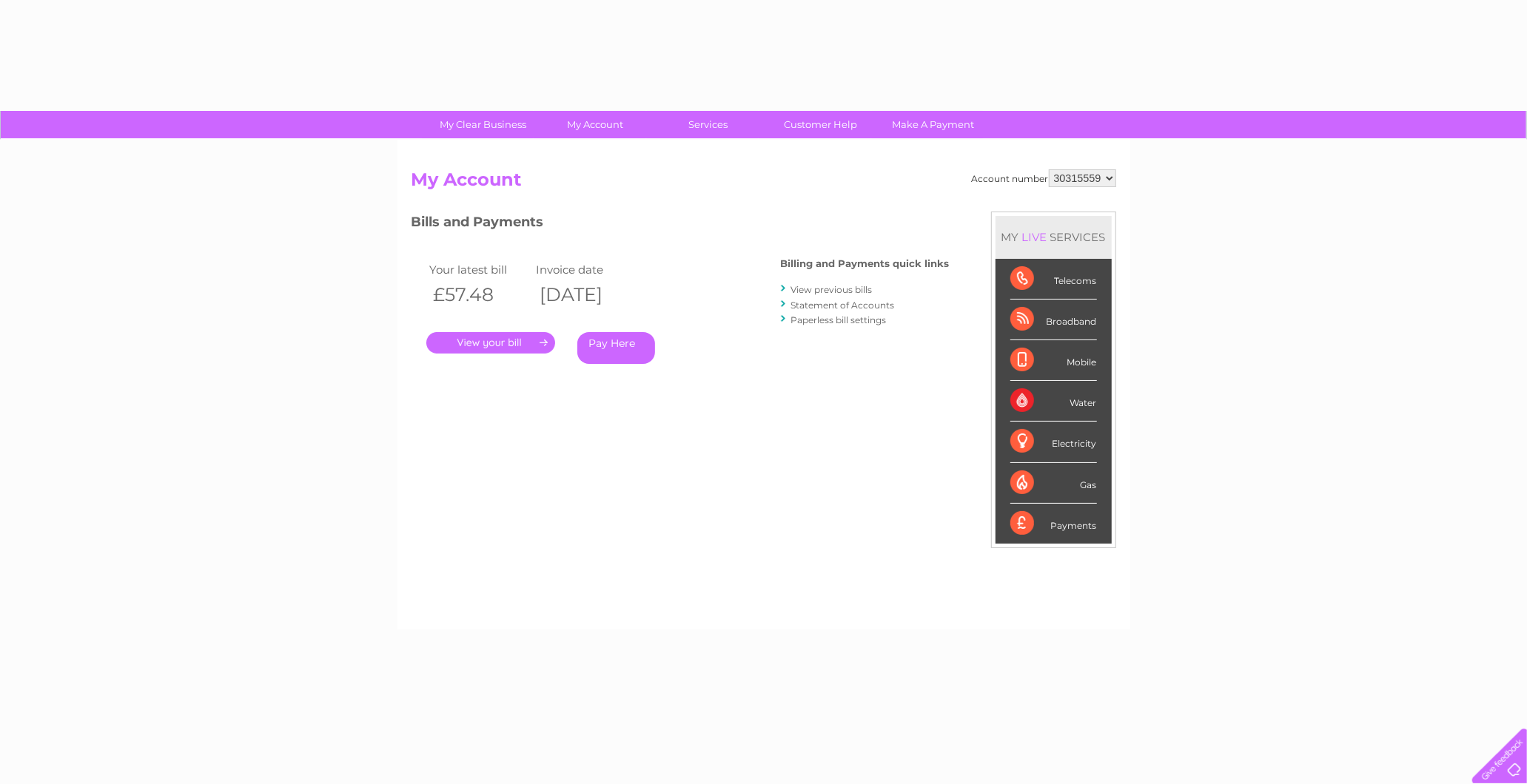
click at [808, 289] on link "View previous bills" at bounding box center [832, 289] width 81 height 11
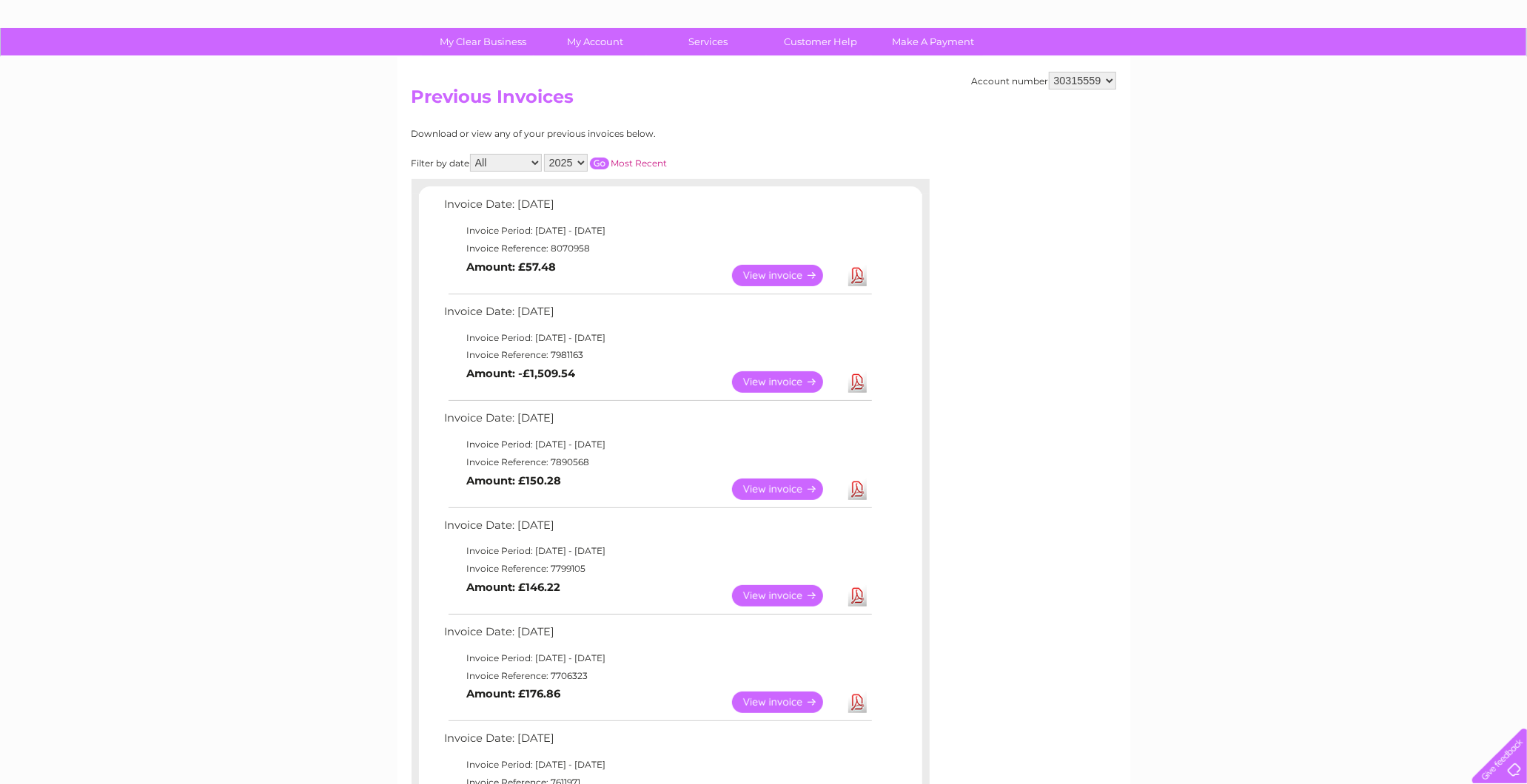
scroll to position [82, 0]
click at [574, 173] on div "Download or view any of your previous invoices below. Filter by date All March …" at bounding box center [606, 539] width 389 height 821
click at [546, 155] on select "2025" at bounding box center [565, 163] width 44 height 18
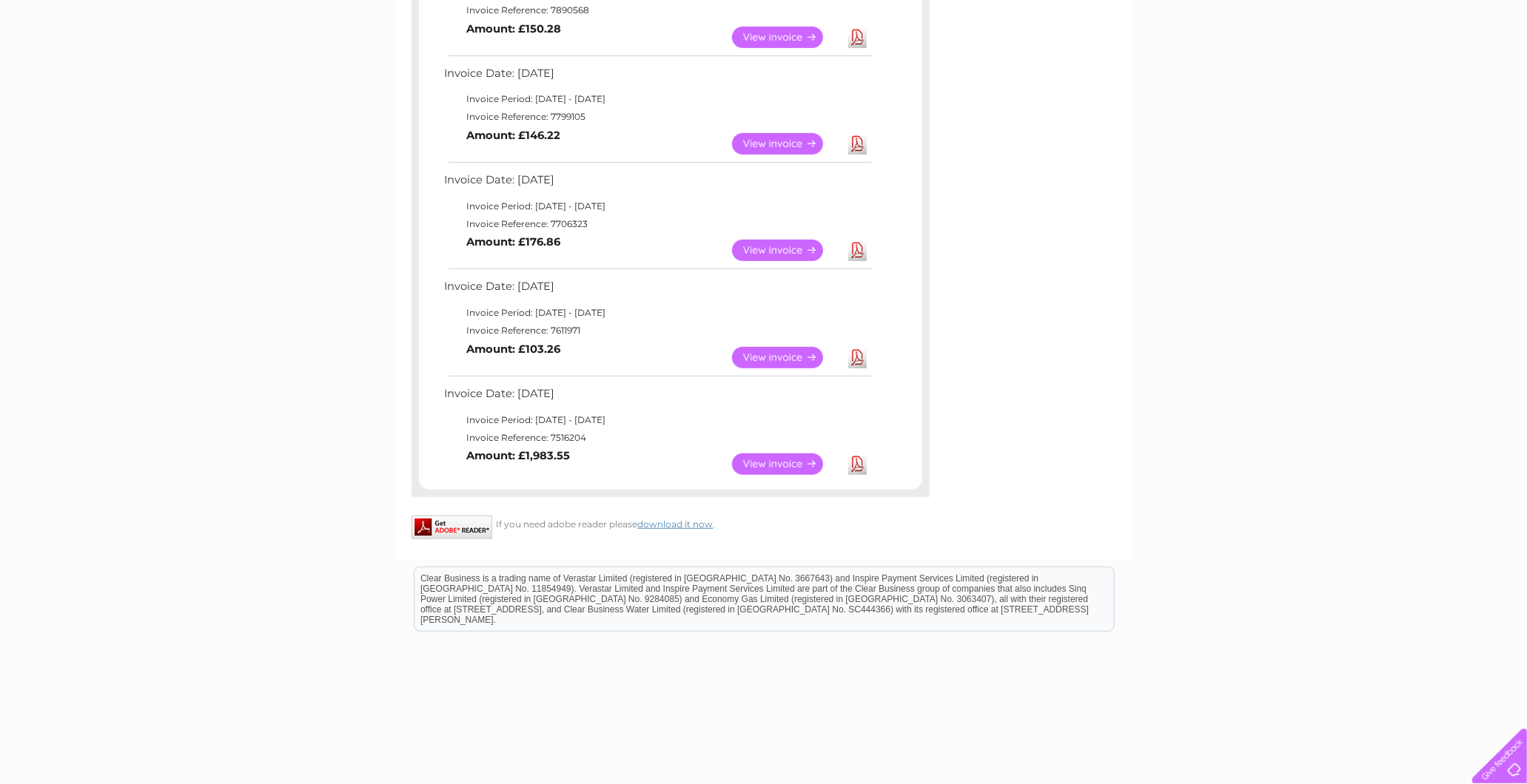
scroll to position [572, 0]
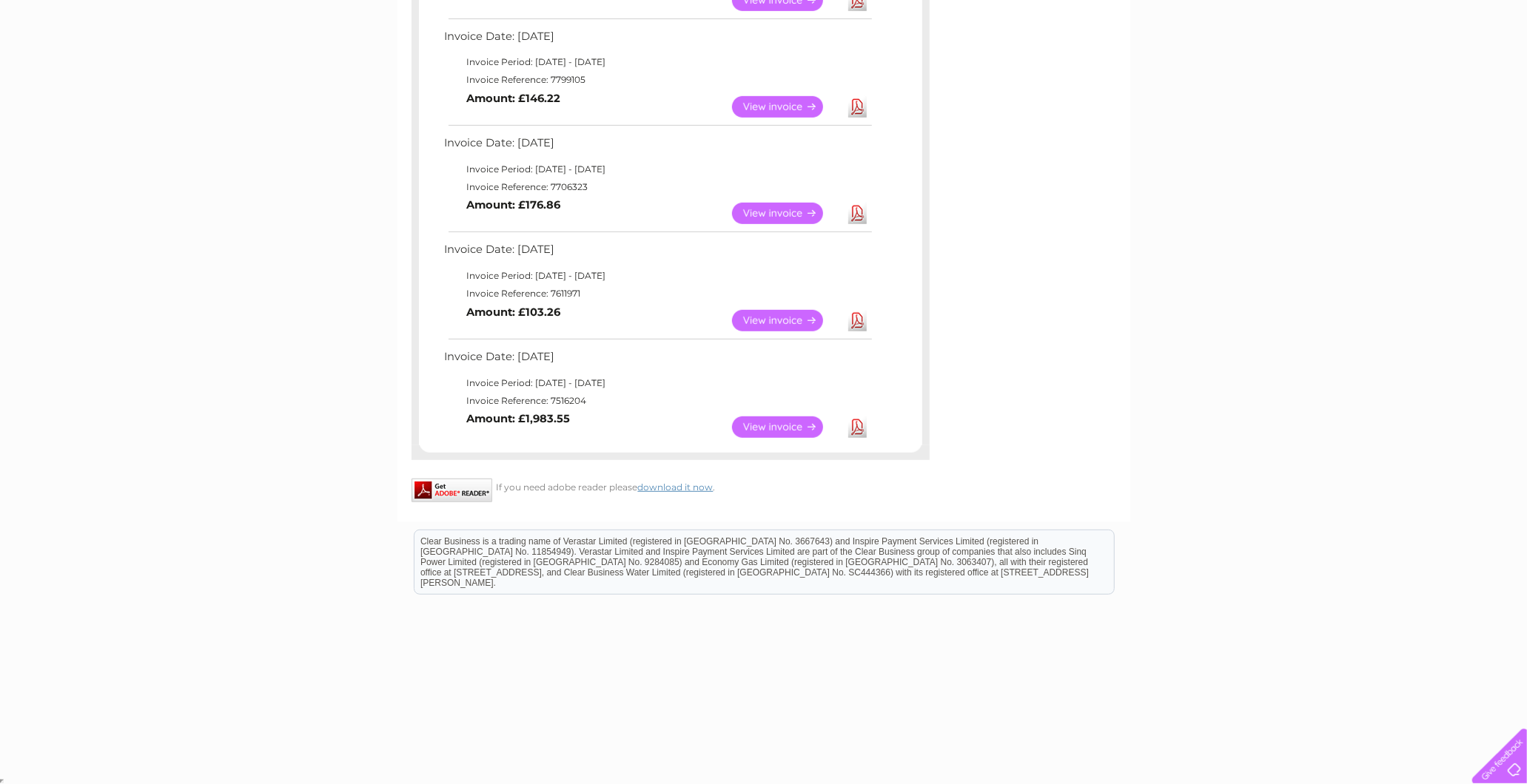
click at [855, 422] on link "Download" at bounding box center [858, 427] width 19 height 21
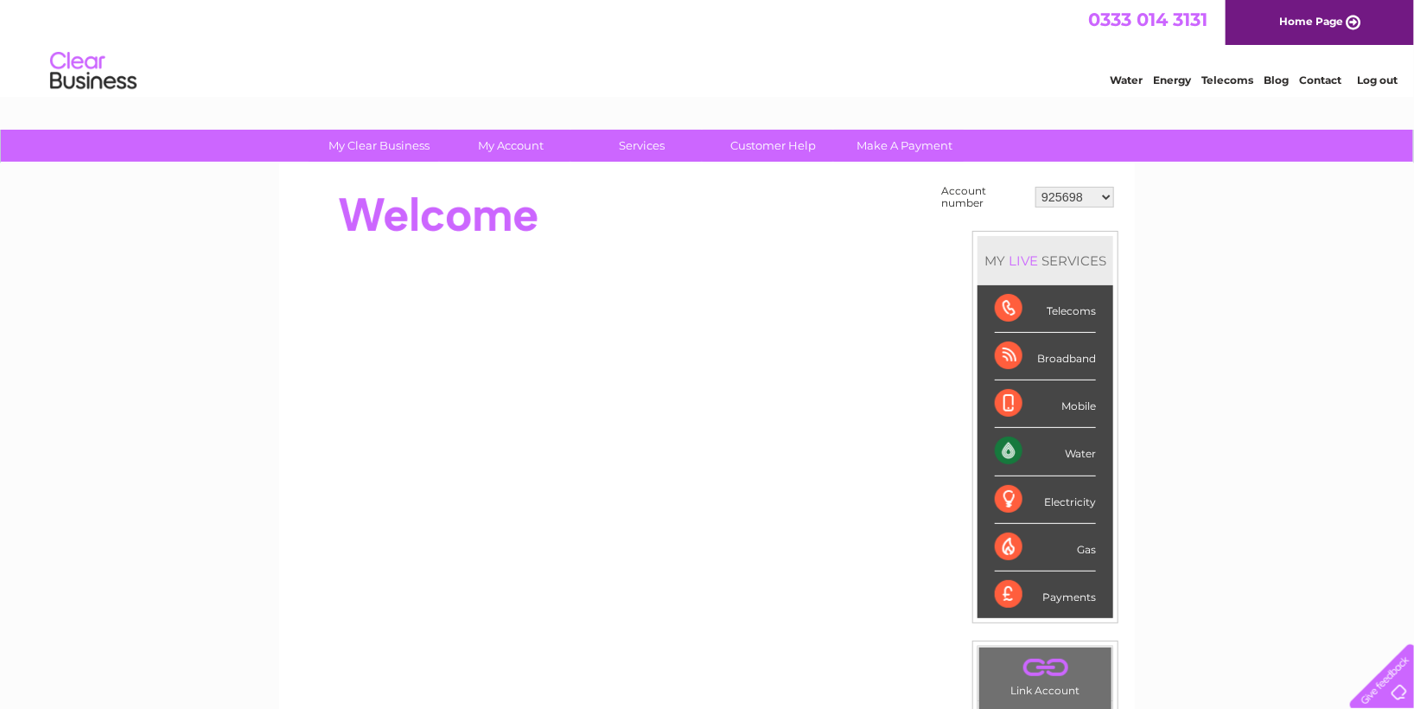
click at [1049, 200] on select "925698 934462 934831 938572 941363 942374 952730 966731 966770 967205 971927 97…" at bounding box center [1075, 197] width 79 height 21
select select "993017"
click at [1036, 187] on select "925698 934462 934831 938572 941363 942374 952730 966731 966770 967205 971927 97…" at bounding box center [1075, 197] width 79 height 21
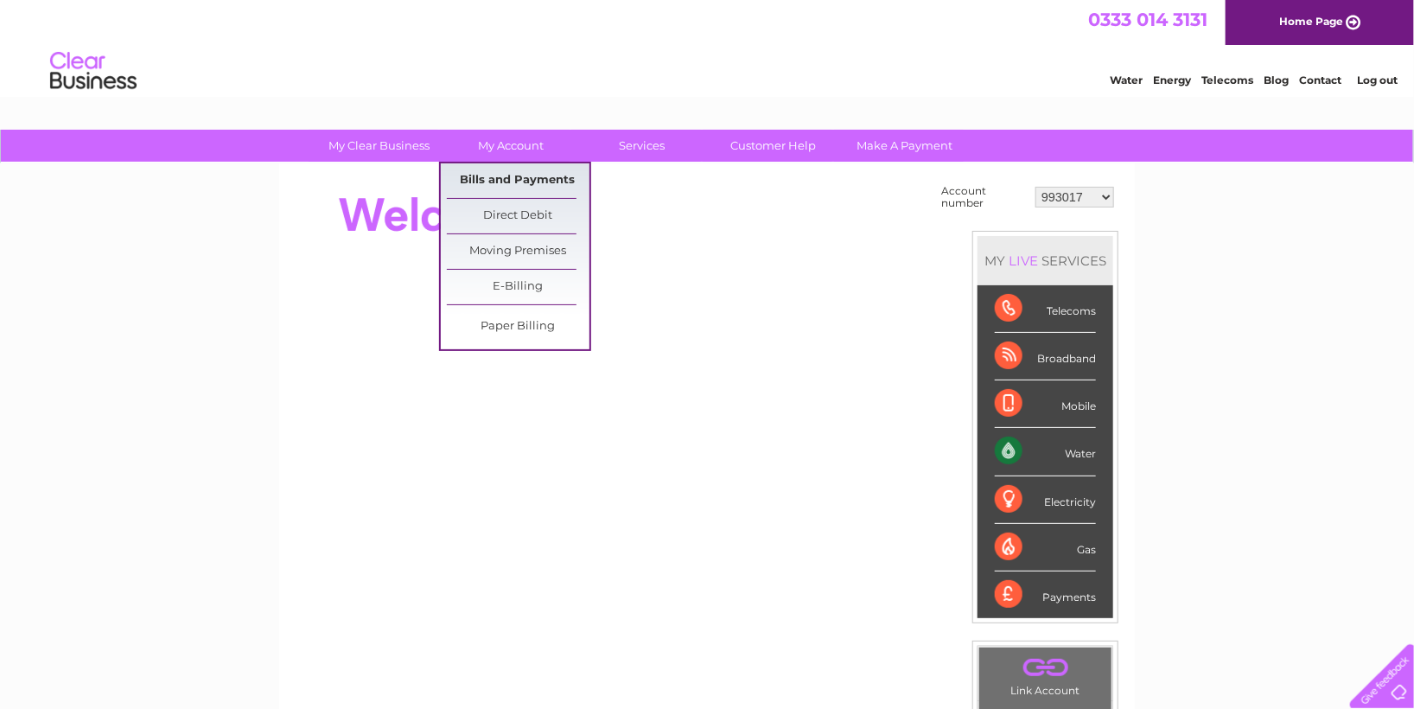
click at [501, 185] on link "Bills and Payments" at bounding box center [518, 180] width 143 height 35
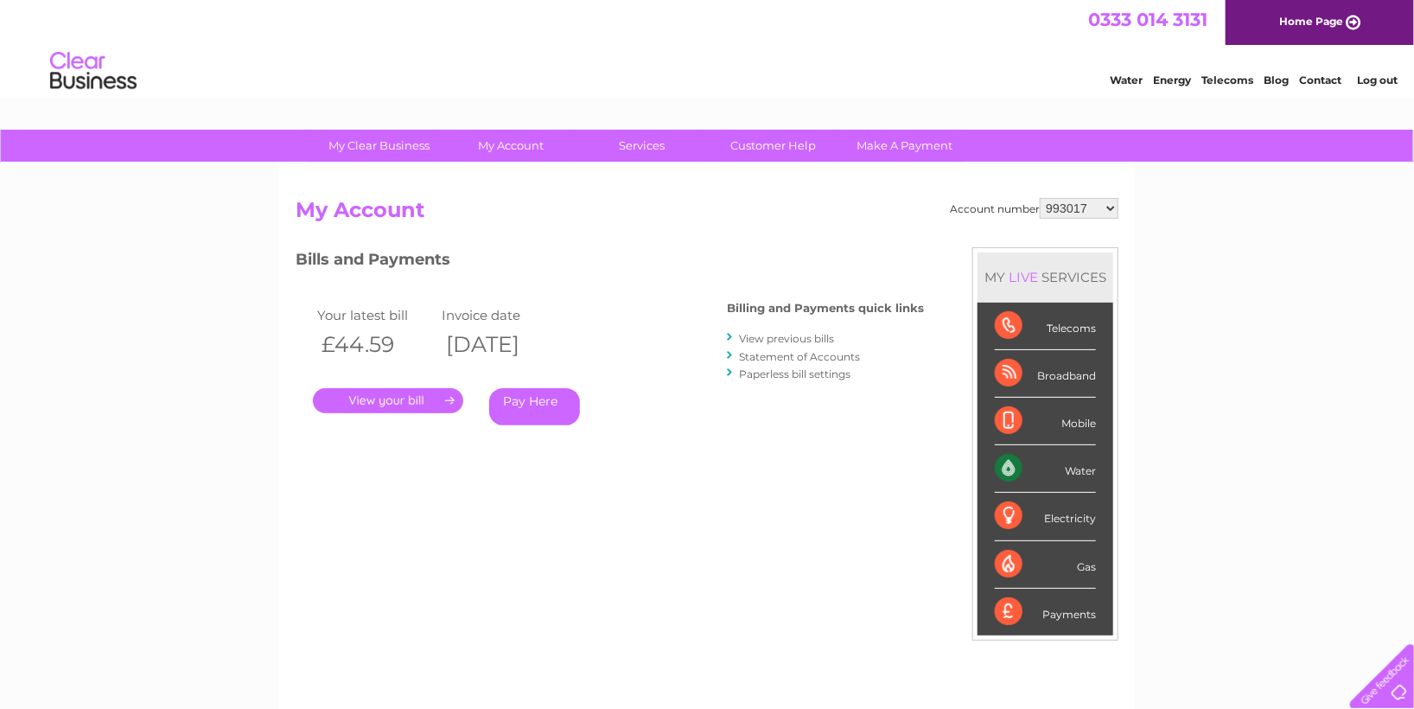
click at [793, 342] on link "View previous bills" at bounding box center [786, 338] width 95 height 13
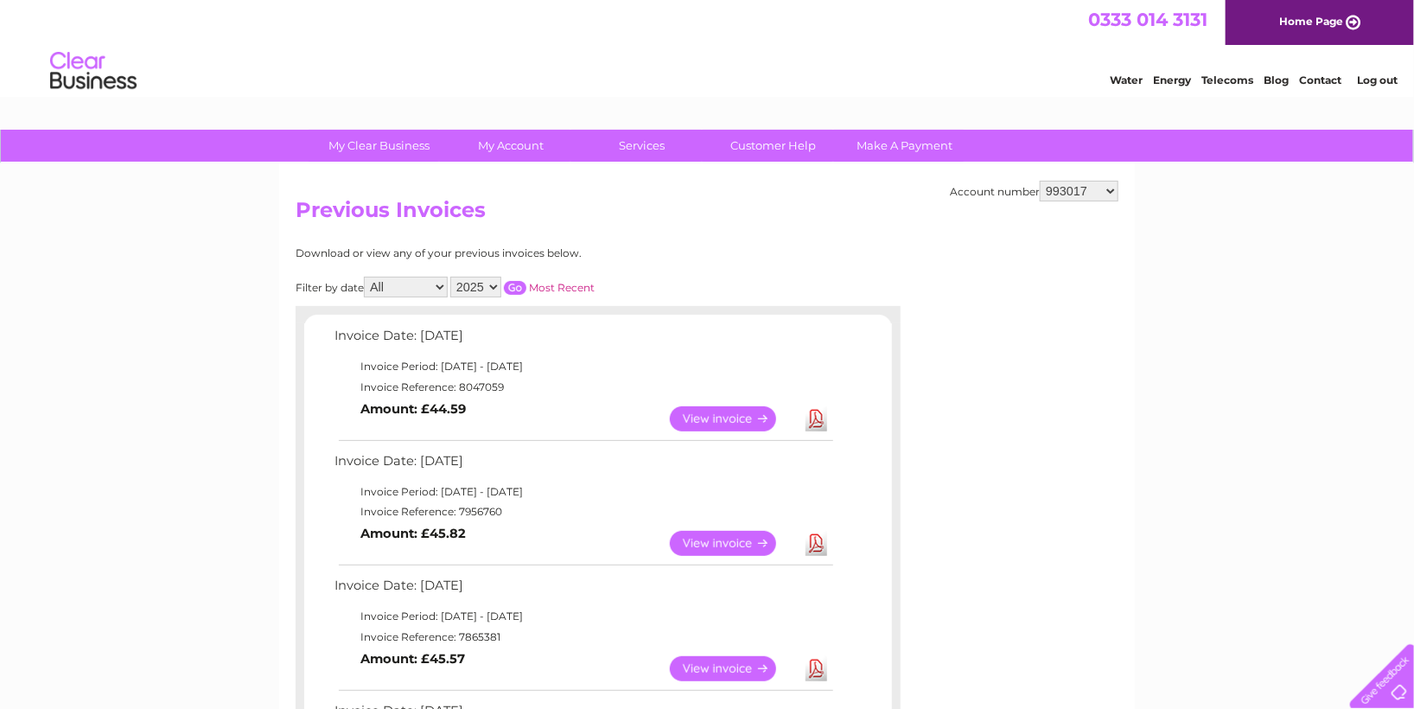
click at [820, 412] on link "Download" at bounding box center [817, 418] width 22 height 25
